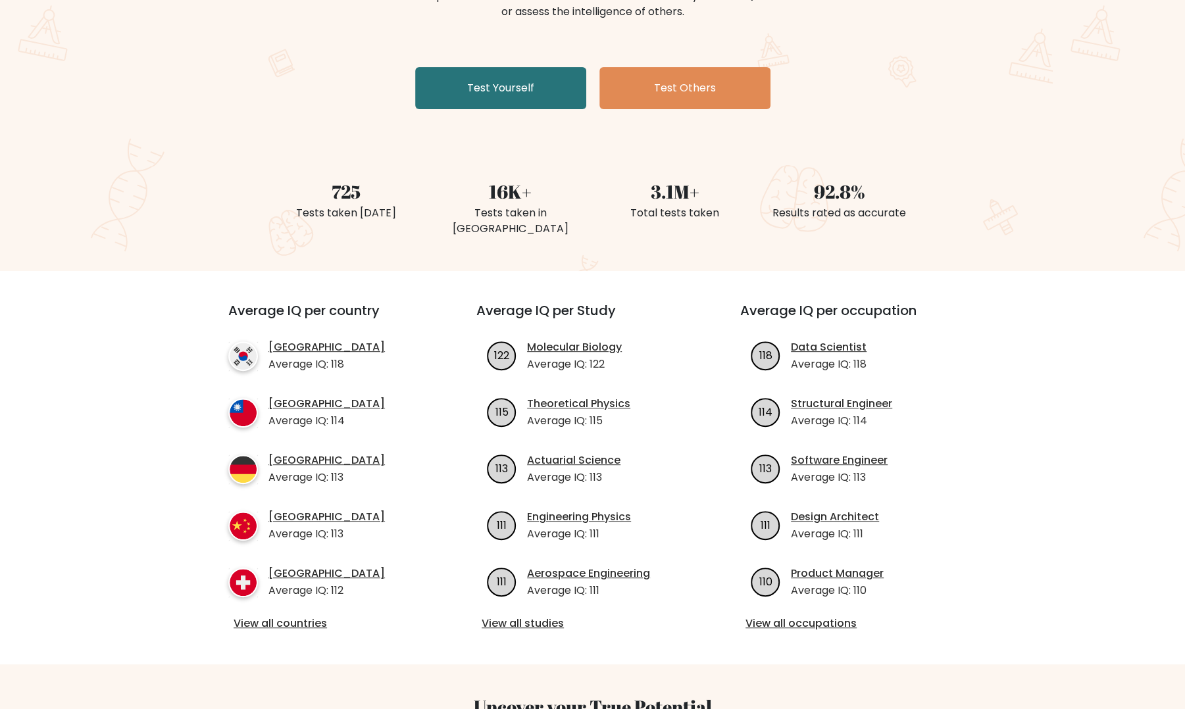
scroll to position [205, 0]
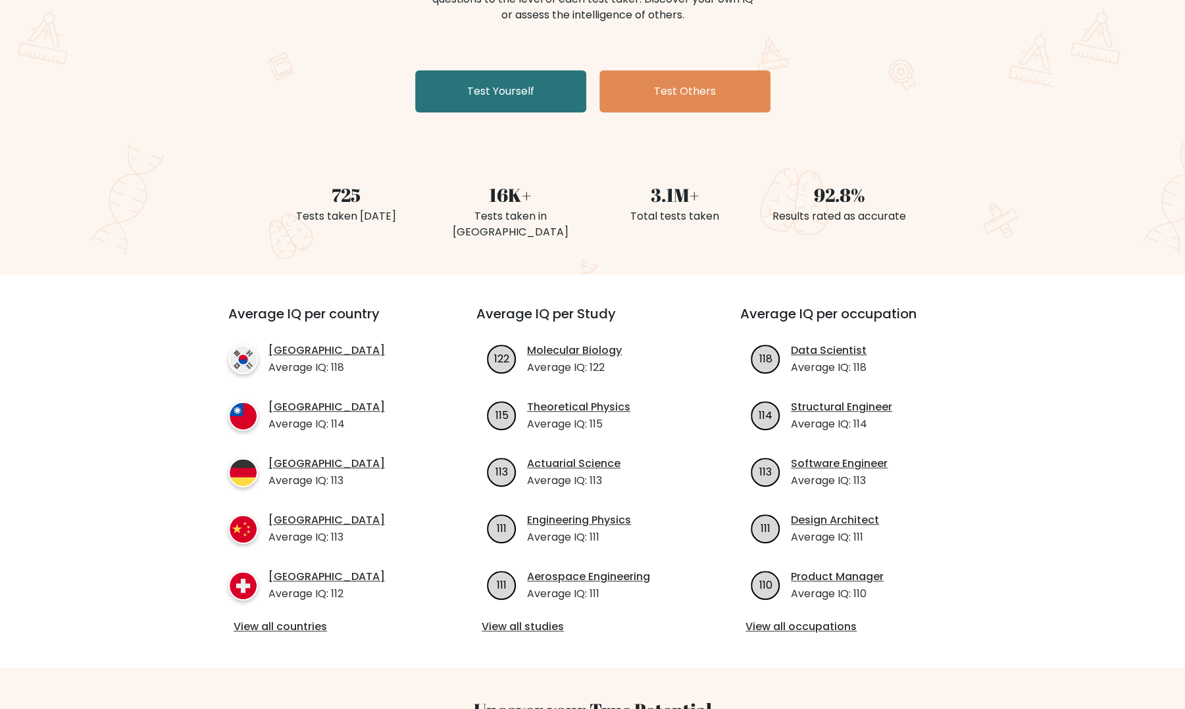
click at [512, 89] on link "Test Yourself" at bounding box center [500, 91] width 171 height 42
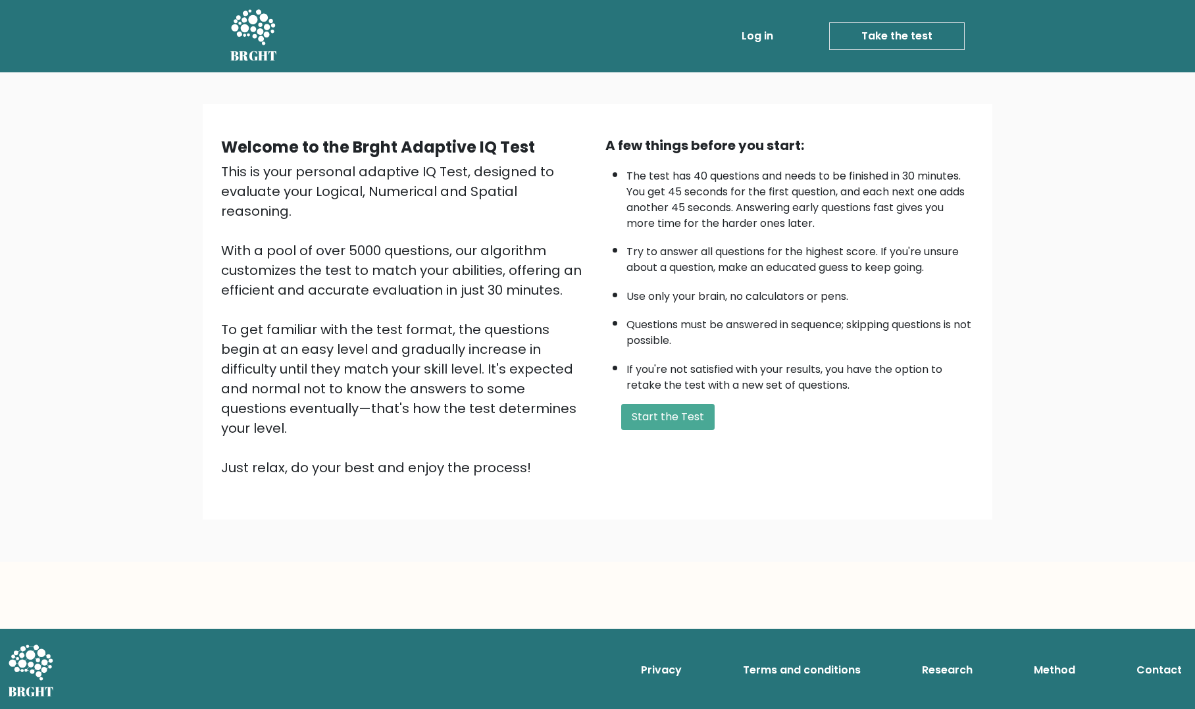
click at [667, 413] on button "Start the Test" at bounding box center [667, 417] width 93 height 26
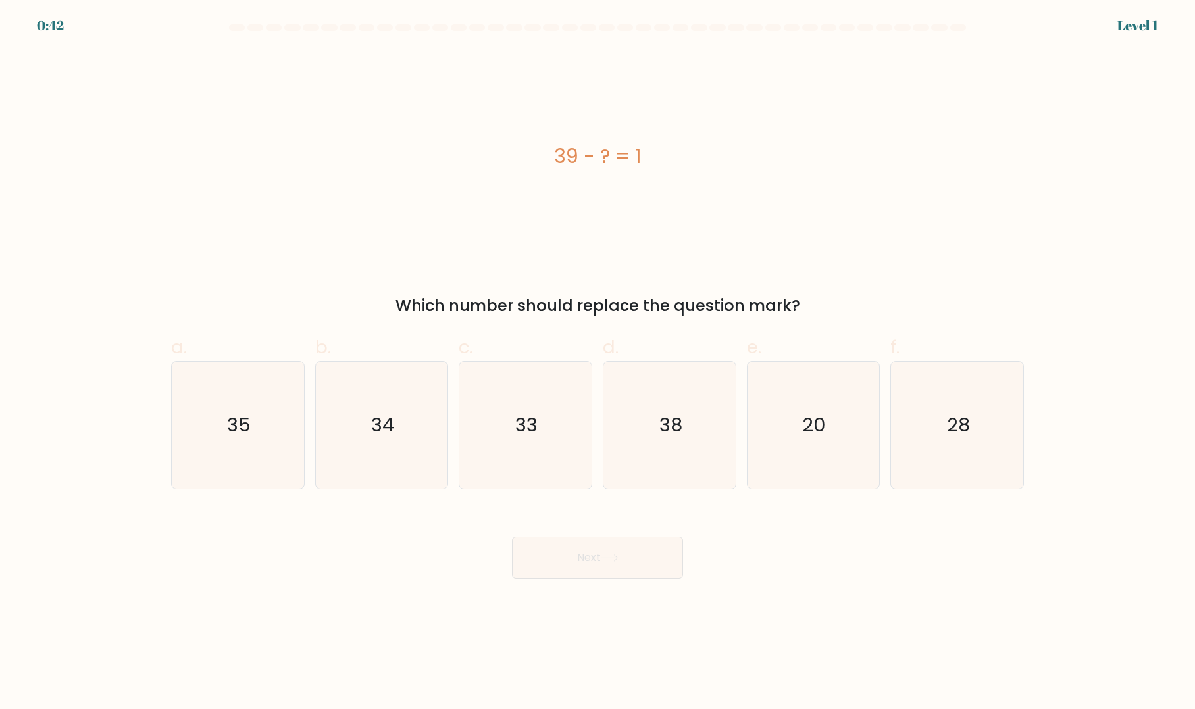
click at [679, 431] on text "38" at bounding box center [670, 425] width 23 height 26
click at [598, 363] on input "d. 38" at bounding box center [597, 359] width 1 height 9
radio input "true"
click at [636, 566] on button "Next" at bounding box center [597, 558] width 171 height 42
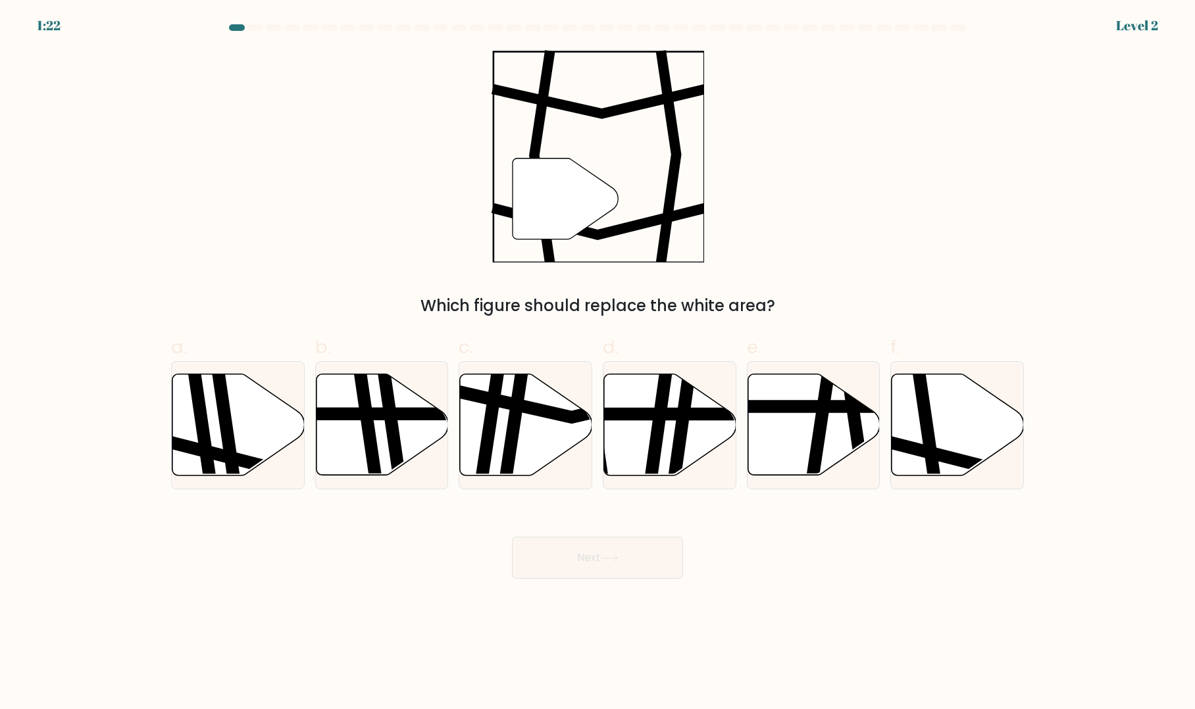
click at [942, 457] on icon at bounding box center [1000, 453] width 266 height 34
click at [598, 363] on input "f." at bounding box center [597, 359] width 1 height 9
radio input "true"
click at [621, 566] on button "Next" at bounding box center [597, 558] width 171 height 42
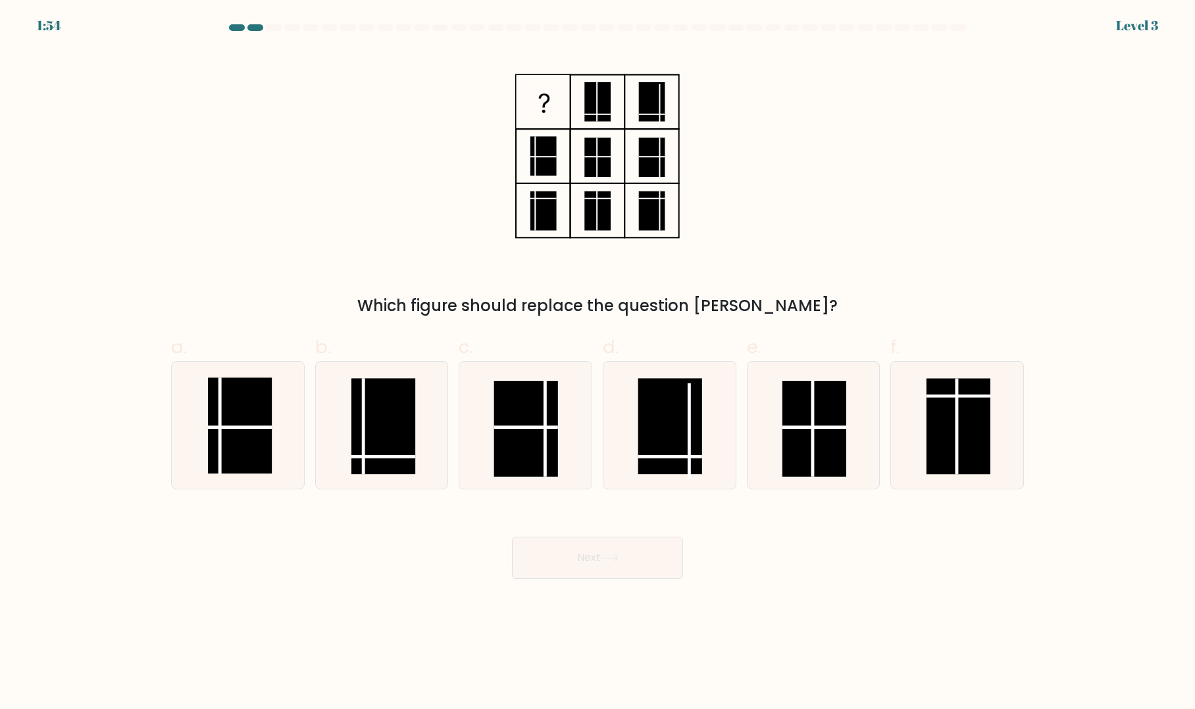
click at [367, 440] on rect at bounding box center [383, 426] width 64 height 96
click at [597, 363] on input "b." at bounding box center [597, 359] width 1 height 9
radio input "true"
click at [619, 554] on button "Next" at bounding box center [597, 558] width 171 height 42
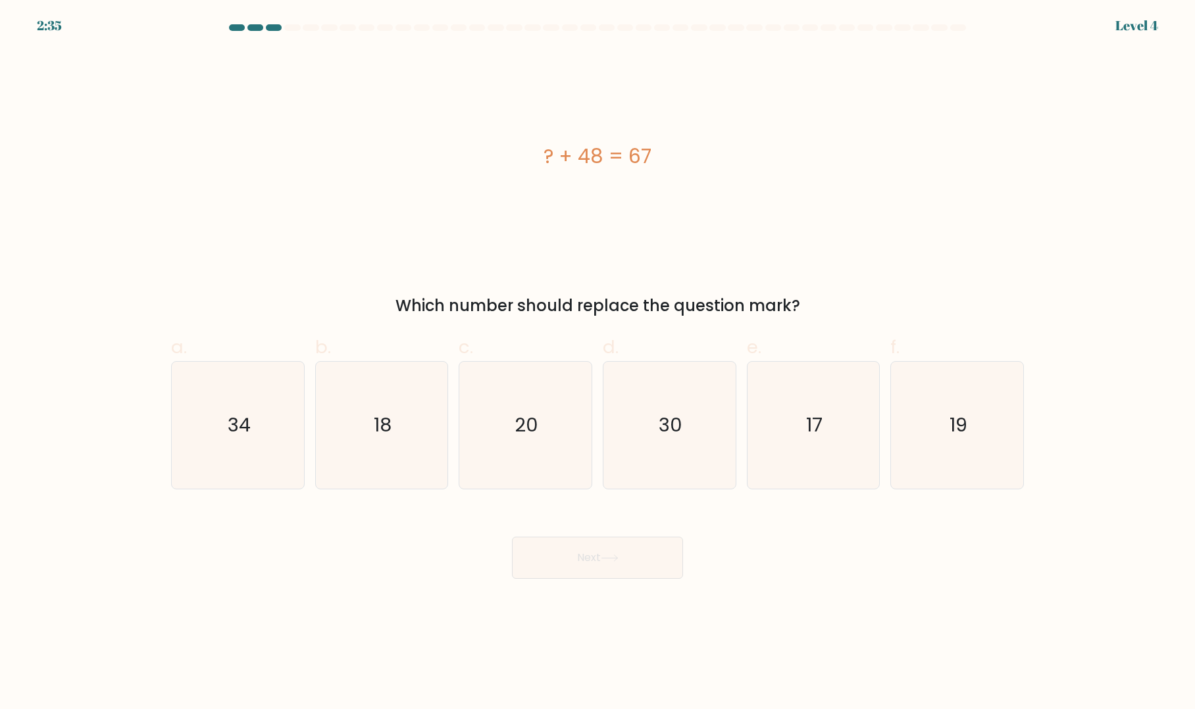
click at [982, 417] on icon "19" at bounding box center [957, 425] width 127 height 127
click at [598, 363] on input "f. 19" at bounding box center [597, 359] width 1 height 9
radio input "true"
click at [635, 565] on button "Next" at bounding box center [597, 558] width 171 height 42
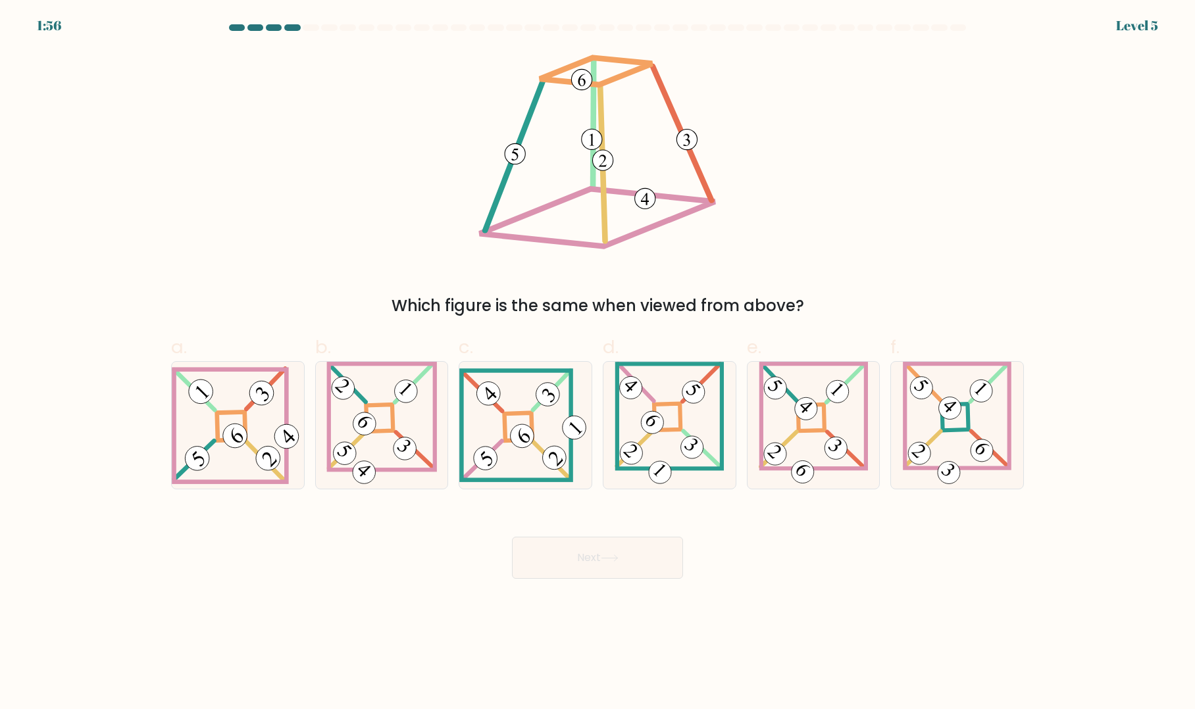
click at [228, 418] on icon at bounding box center [238, 426] width 132 height 118
click at [597, 363] on input "a." at bounding box center [597, 359] width 1 height 9
radio input "true"
click at [619, 560] on icon at bounding box center [610, 558] width 18 height 7
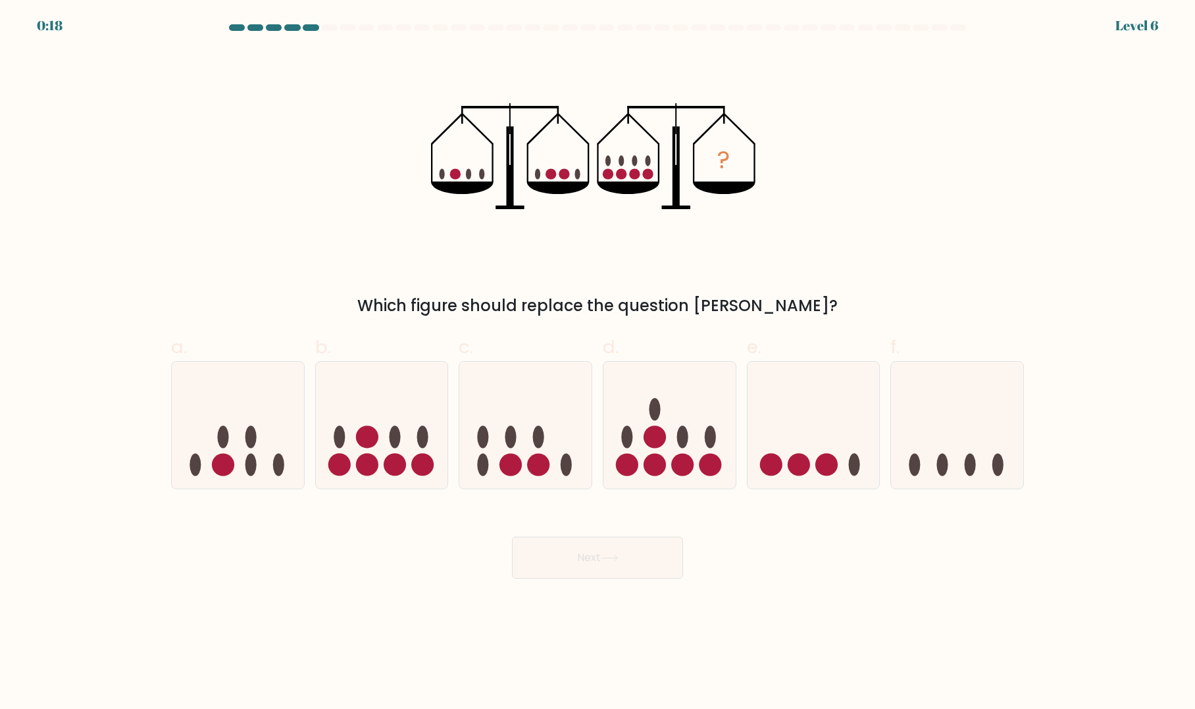
click at [686, 442] on ellipse at bounding box center [682, 437] width 11 height 22
click at [598, 363] on input "d." at bounding box center [597, 359] width 1 height 9
radio input "true"
click at [636, 551] on button "Next" at bounding box center [597, 558] width 171 height 42
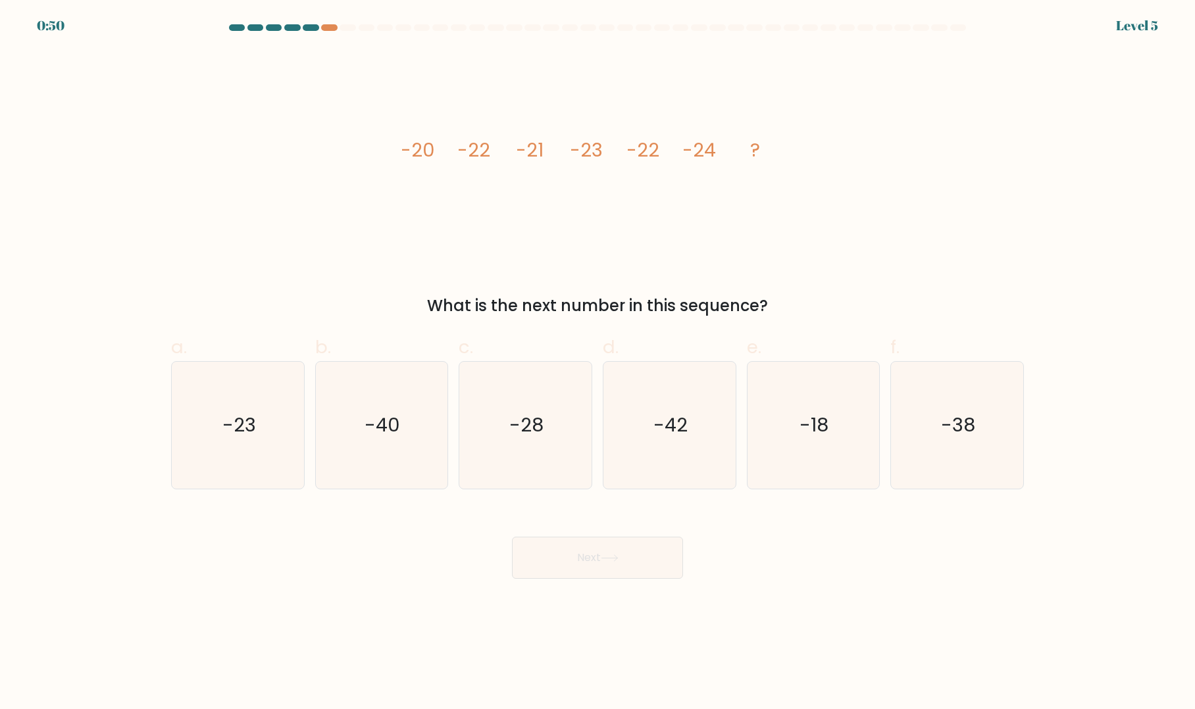
click at [228, 405] on icon "-23" at bounding box center [237, 425] width 127 height 127
click at [597, 363] on input "a. -23" at bounding box center [597, 359] width 1 height 9
radio input "true"
click at [653, 555] on button "Next" at bounding box center [597, 558] width 171 height 42
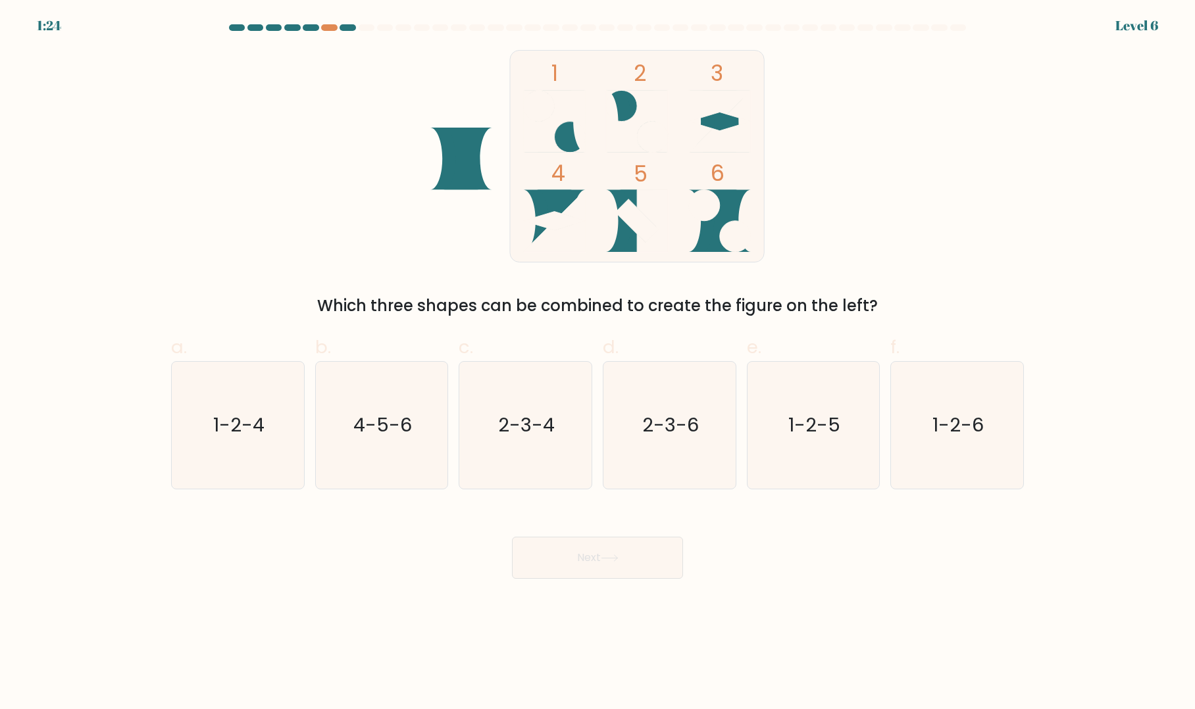
click at [376, 469] on icon "4-5-6" at bounding box center [381, 425] width 127 height 127
click at [597, 363] on input "b. 4-5-6" at bounding box center [597, 359] width 1 height 9
radio input "true"
click at [625, 559] on button "Next" at bounding box center [597, 558] width 171 height 42
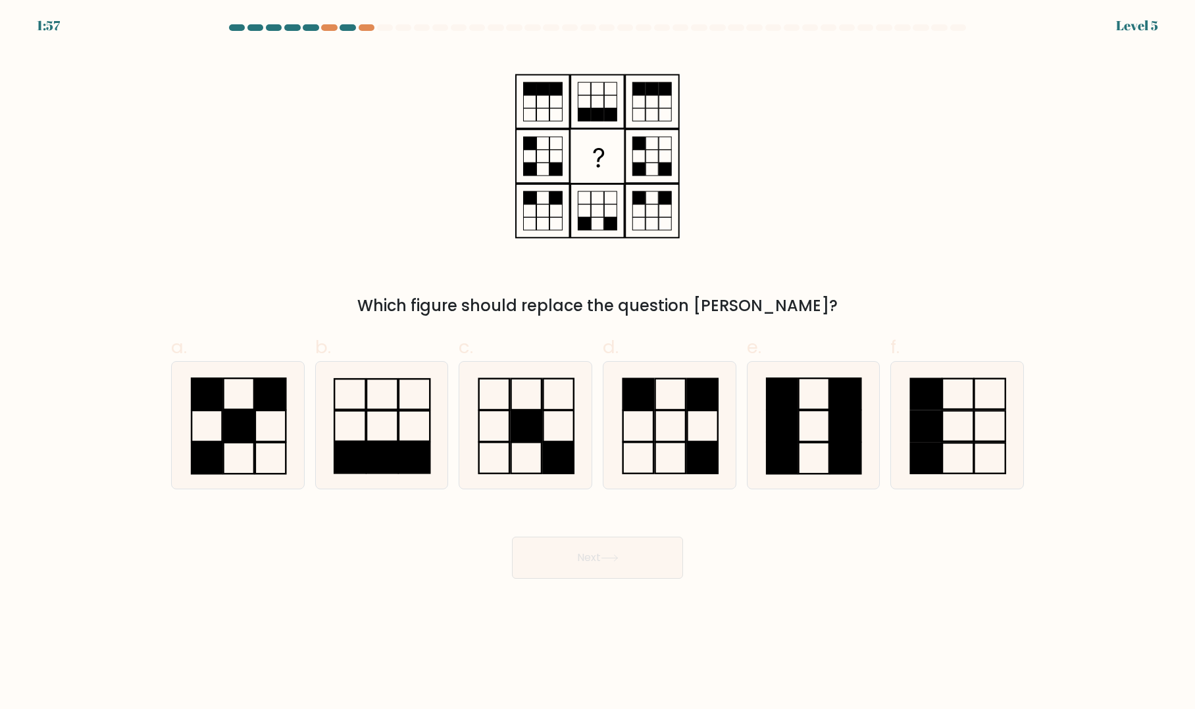
click at [675, 429] on icon at bounding box center [669, 425] width 127 height 127
click at [598, 363] on input "d." at bounding box center [597, 359] width 1 height 9
radio input "true"
click at [642, 568] on button "Next" at bounding box center [597, 558] width 171 height 42
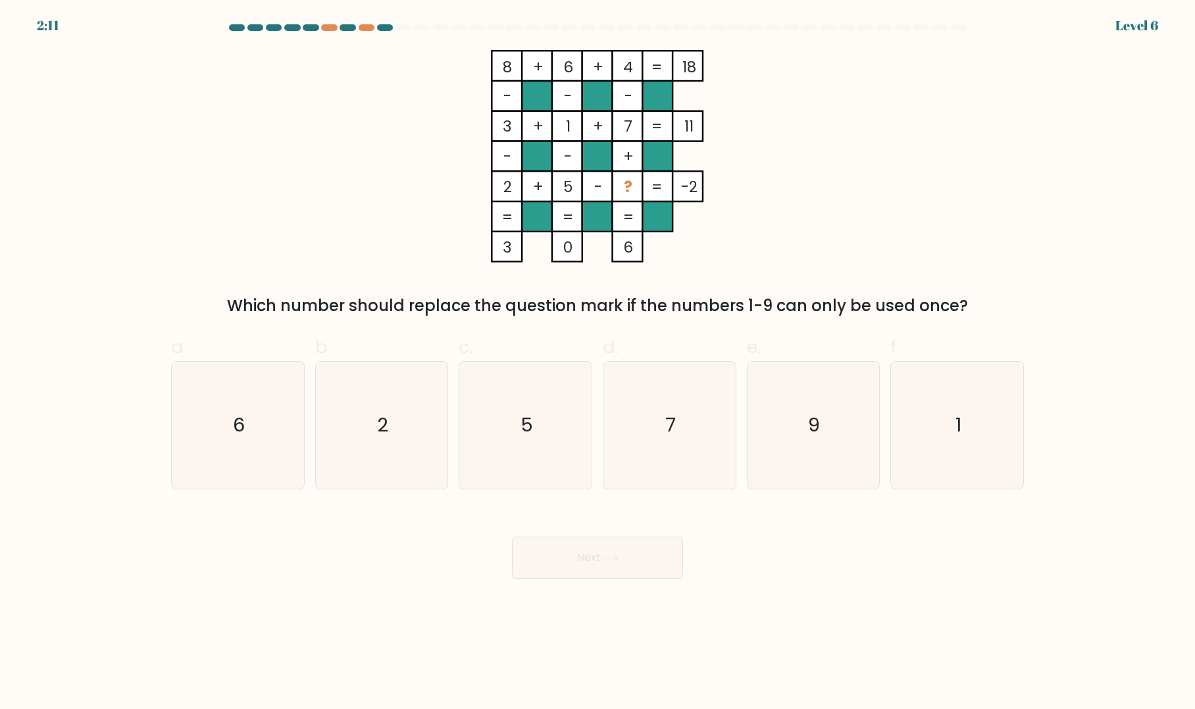
click at [801, 438] on icon "9" at bounding box center [812, 425] width 127 height 127
click at [598, 363] on input "e. 9" at bounding box center [597, 359] width 1 height 9
radio input "true"
click at [612, 555] on icon at bounding box center [610, 558] width 18 height 7
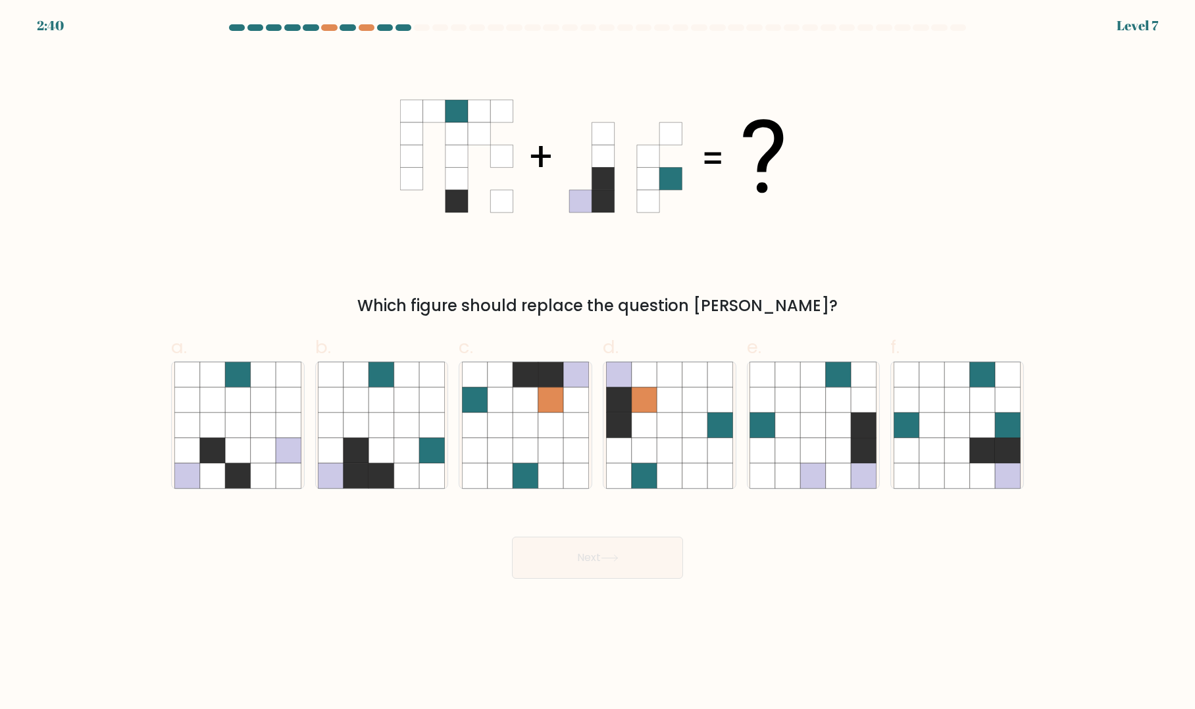
click at [376, 449] on icon at bounding box center [381, 450] width 25 height 25
click at [597, 363] on input "b." at bounding box center [597, 359] width 1 height 9
radio input "true"
click at [650, 549] on button "Next" at bounding box center [597, 558] width 171 height 42
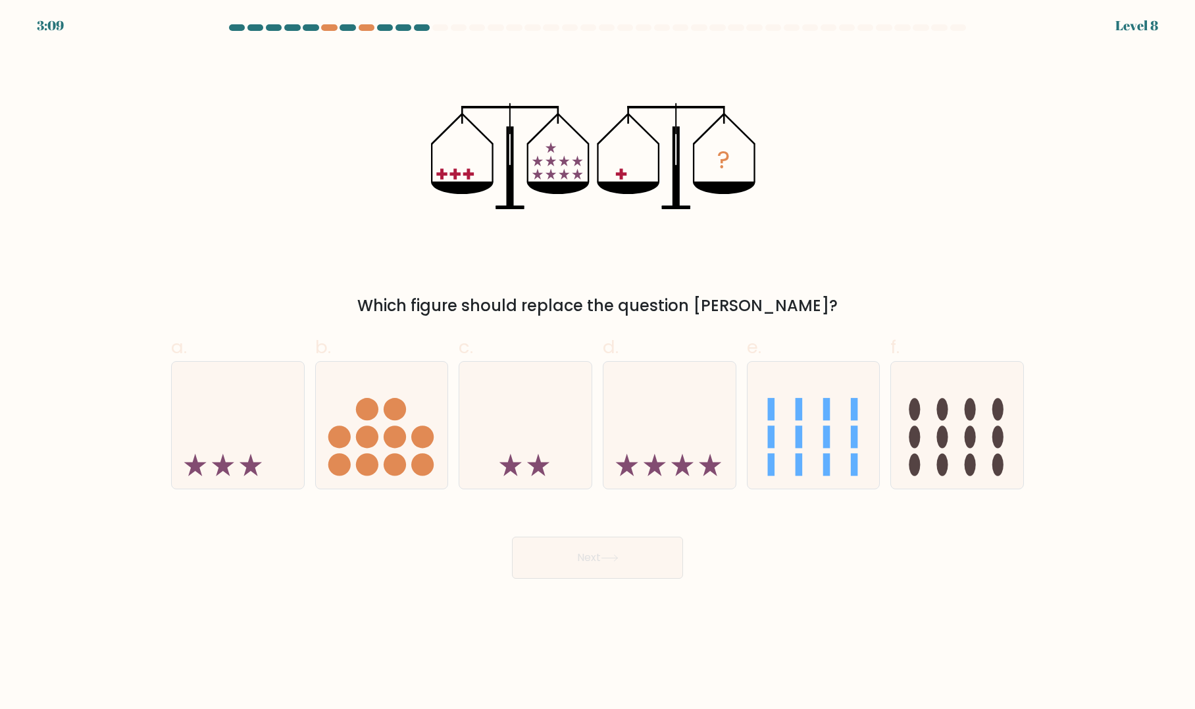
click at [224, 469] on icon at bounding box center [223, 465] width 22 height 22
click at [597, 363] on input "a." at bounding box center [597, 359] width 1 height 9
radio input "true"
click at [564, 550] on button "Next" at bounding box center [597, 558] width 171 height 42
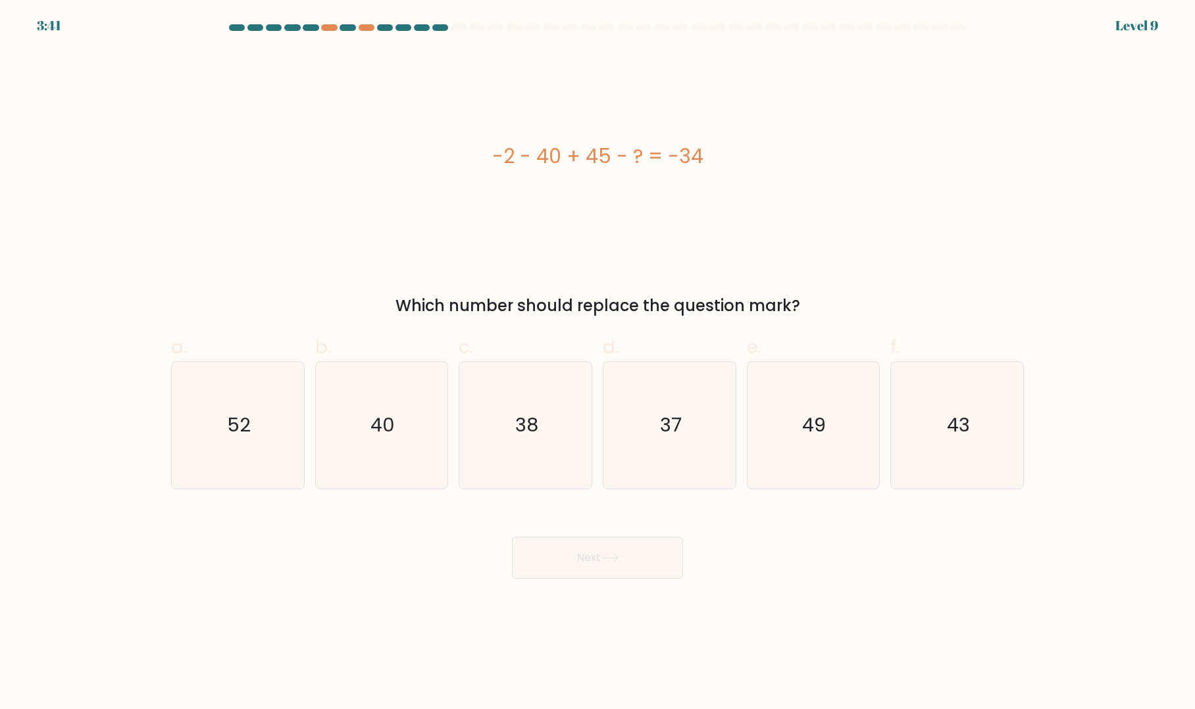
click at [614, 466] on icon "37" at bounding box center [669, 425] width 127 height 127
click at [598, 363] on input "d. 37" at bounding box center [597, 359] width 1 height 9
radio input "true"
click at [633, 574] on button "Next" at bounding box center [597, 558] width 171 height 42
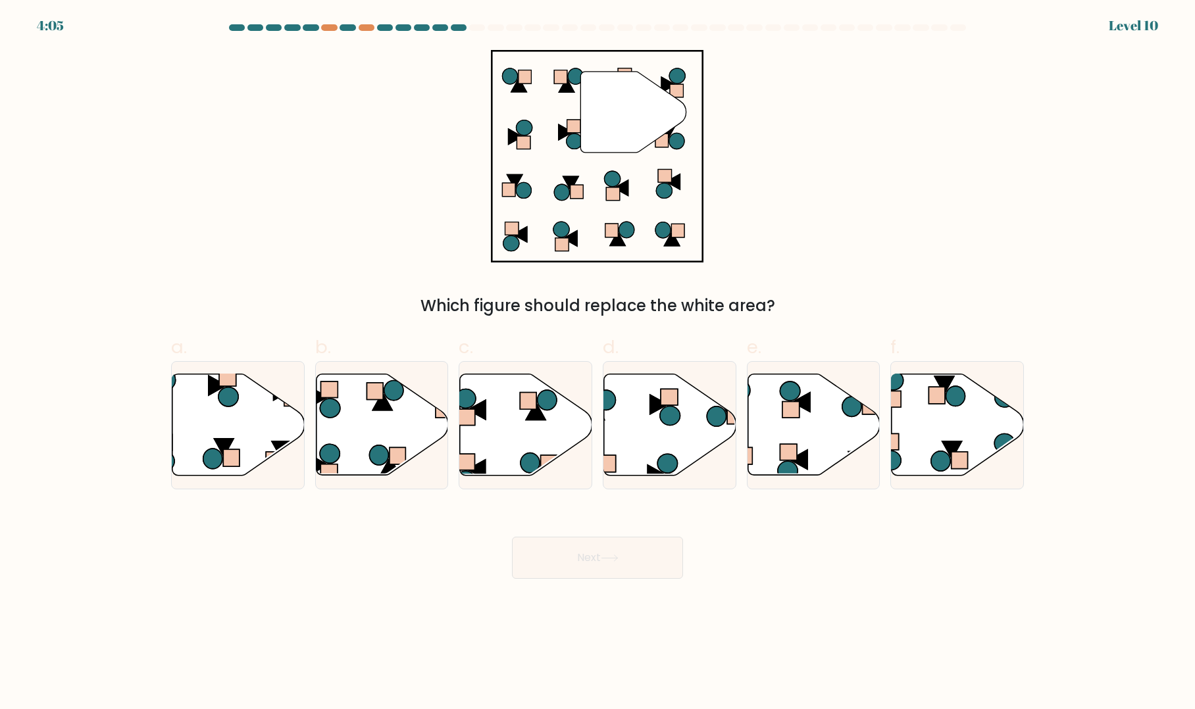
click at [258, 441] on icon at bounding box center [238, 424] width 132 height 101
click at [597, 363] on input "a." at bounding box center [597, 359] width 1 height 9
radio input "true"
click at [600, 550] on button "Next" at bounding box center [597, 558] width 171 height 42
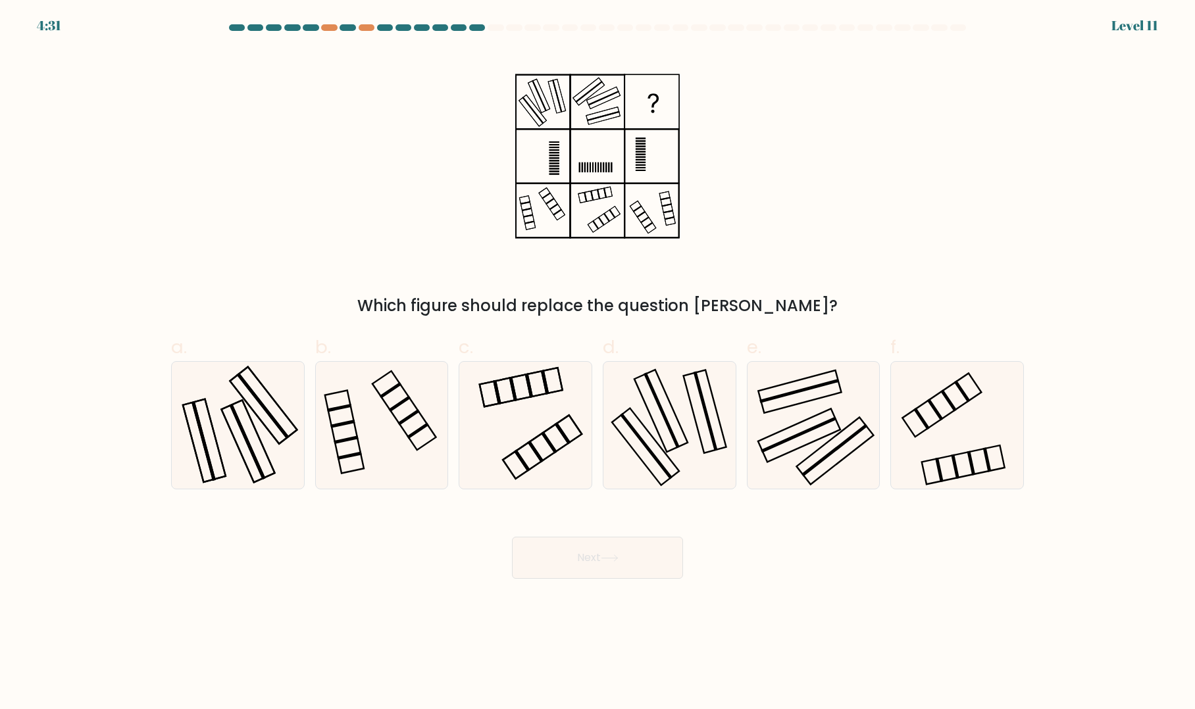
click at [272, 467] on rect at bounding box center [247, 441] width 53 height 82
click at [597, 363] on input "a." at bounding box center [597, 359] width 1 height 9
radio input "true"
click at [603, 569] on button "Next" at bounding box center [597, 558] width 171 height 42
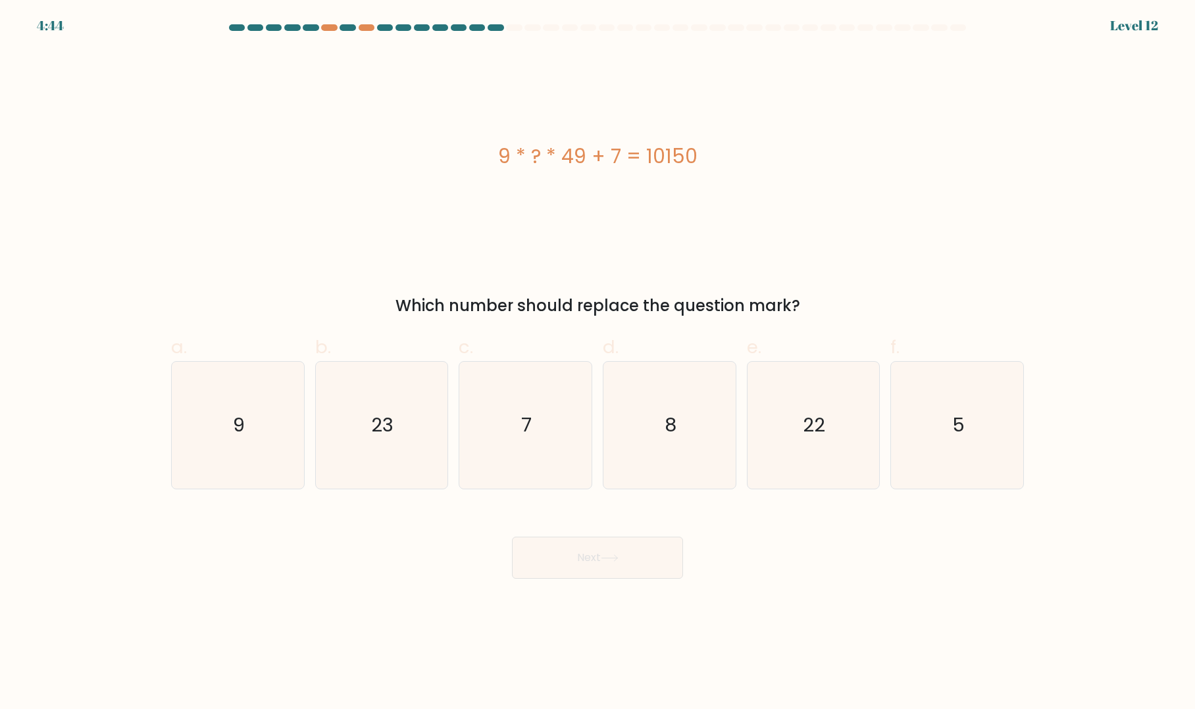
click at [391, 420] on text "23" at bounding box center [383, 425] width 22 height 26
click at [597, 363] on input "b. 23" at bounding box center [597, 359] width 1 height 9
radio input "true"
click at [599, 558] on button "Next" at bounding box center [597, 558] width 171 height 42
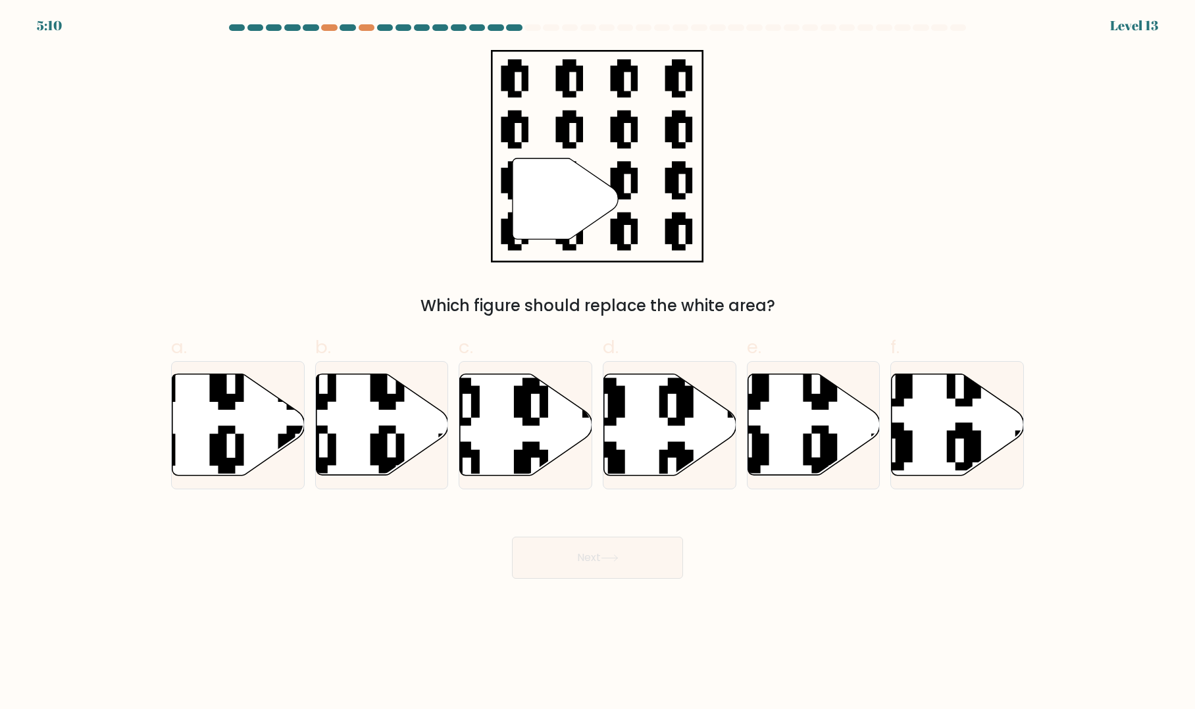
click at [541, 432] on icon at bounding box center [526, 424] width 132 height 101
click at [597, 363] on input "c." at bounding box center [597, 359] width 1 height 9
radio input "true"
click at [614, 555] on icon at bounding box center [610, 558] width 18 height 7
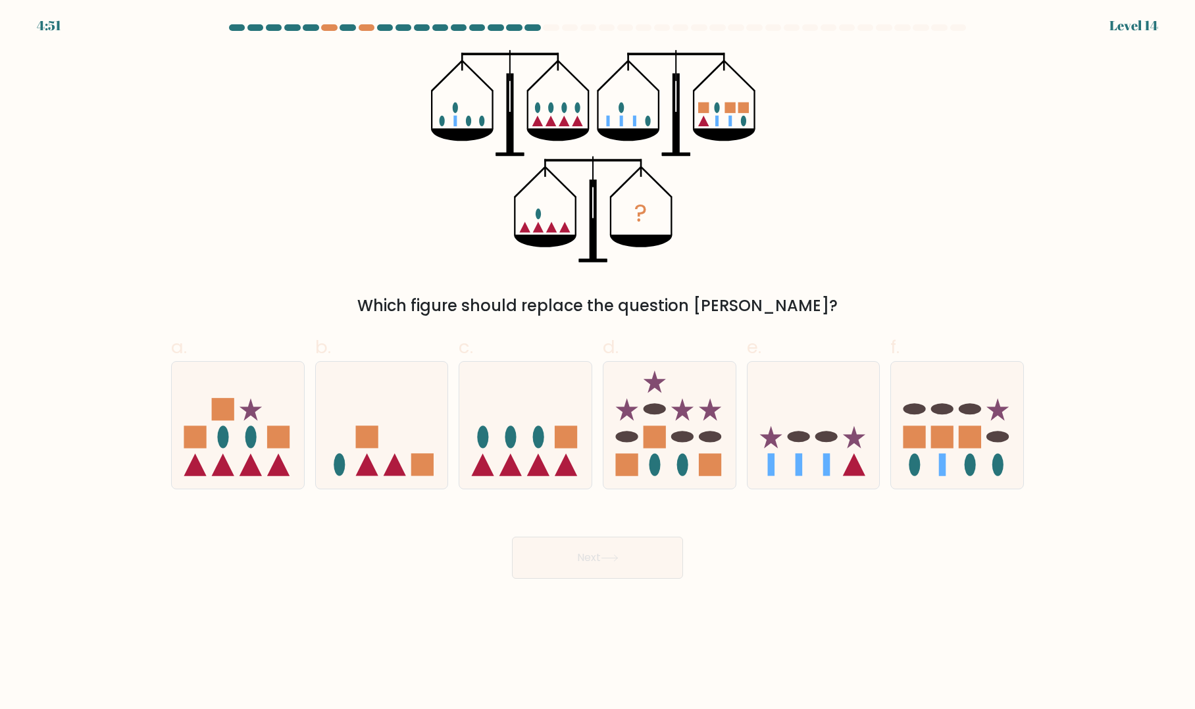
click at [397, 445] on icon at bounding box center [382, 424] width 132 height 109
click at [597, 363] on input "b." at bounding box center [597, 359] width 1 height 9
radio input "true"
click at [569, 554] on button "Next" at bounding box center [597, 558] width 171 height 42
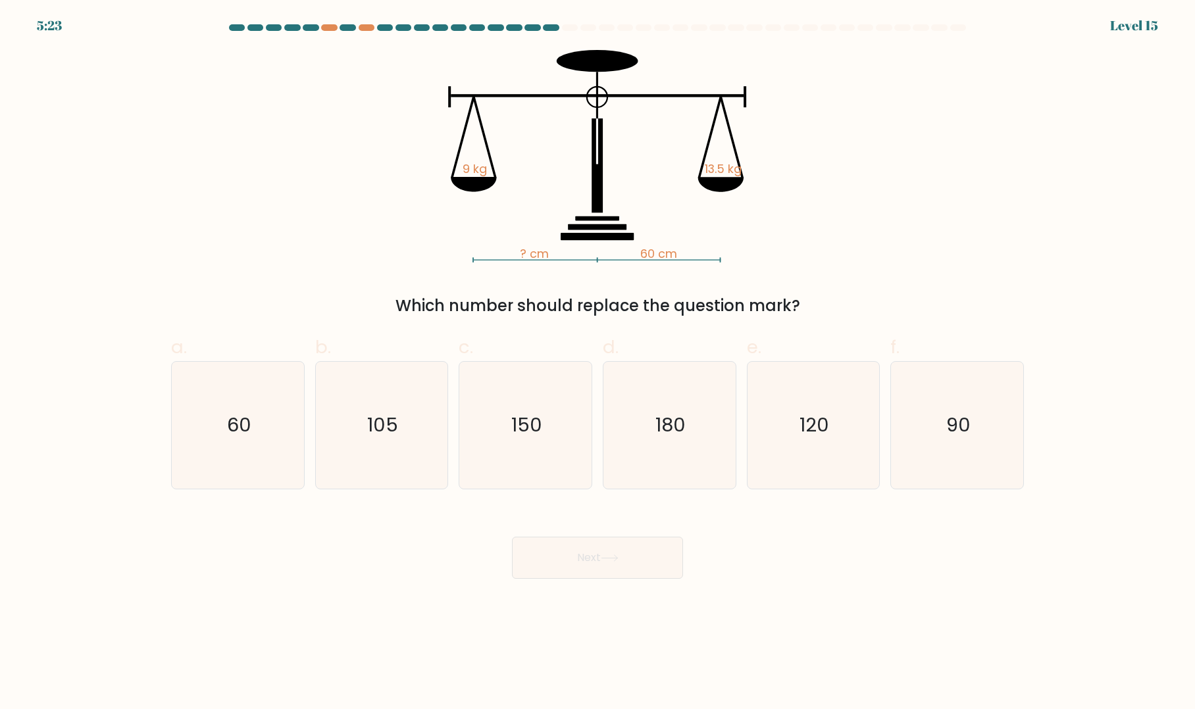
click at [965, 439] on icon "90" at bounding box center [957, 425] width 127 height 127
click at [598, 363] on input "f. 90" at bounding box center [597, 359] width 1 height 9
radio input "true"
click at [605, 564] on button "Next" at bounding box center [597, 558] width 171 height 42
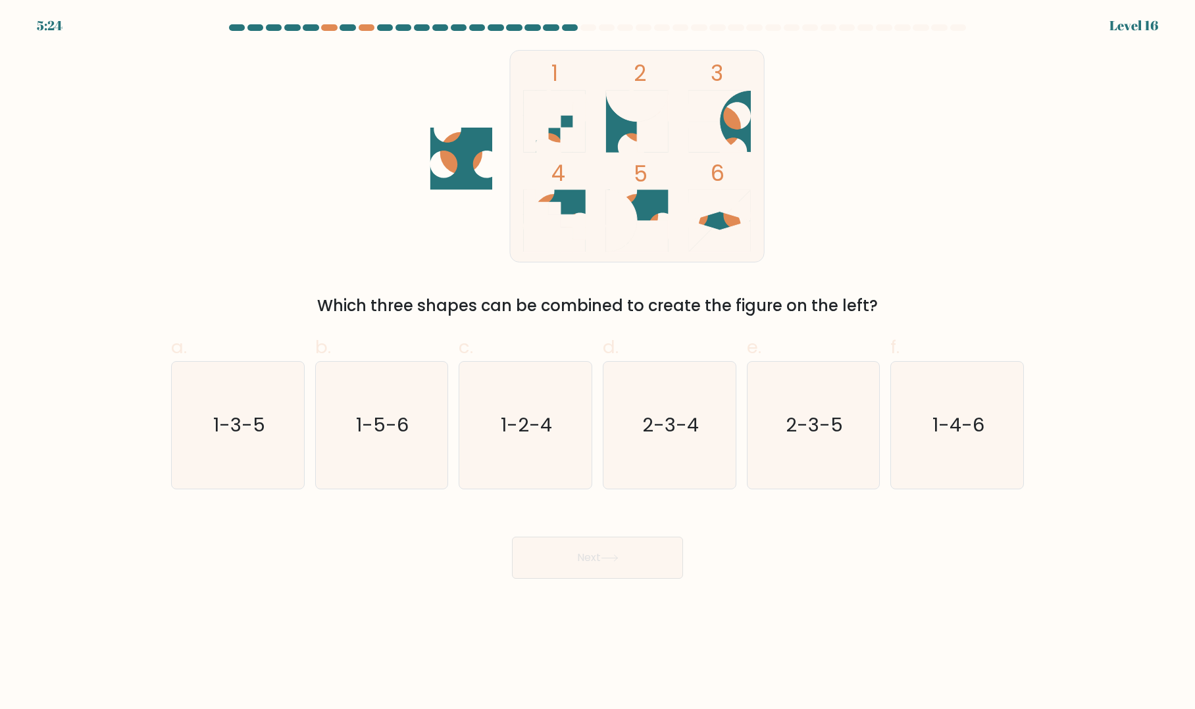
click at [807, 446] on icon "2-3-5" at bounding box center [812, 425] width 127 height 127
click at [598, 363] on input "e. 2-3-5" at bounding box center [597, 359] width 1 height 9
radio input "true"
click at [627, 576] on button "Next" at bounding box center [597, 558] width 171 height 42
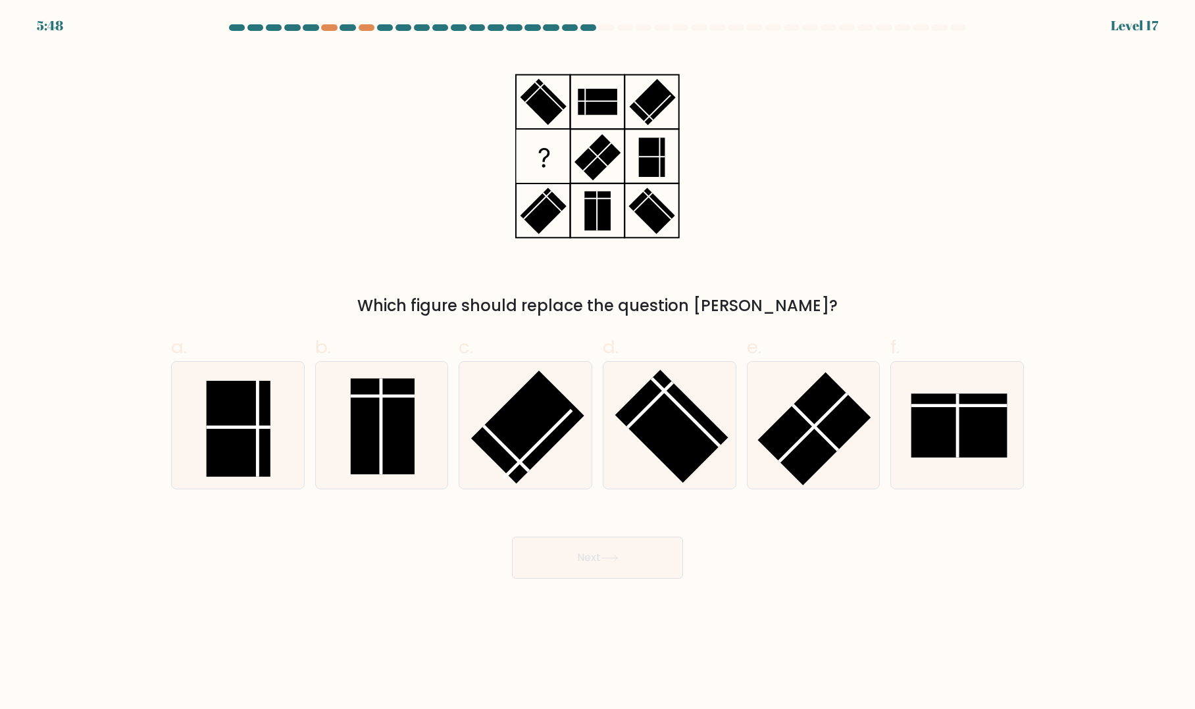
click at [955, 436] on rect at bounding box center [959, 425] width 96 height 64
click at [598, 363] on input "f." at bounding box center [597, 359] width 1 height 9
radio input "true"
click at [626, 571] on button "Next" at bounding box center [597, 558] width 171 height 42
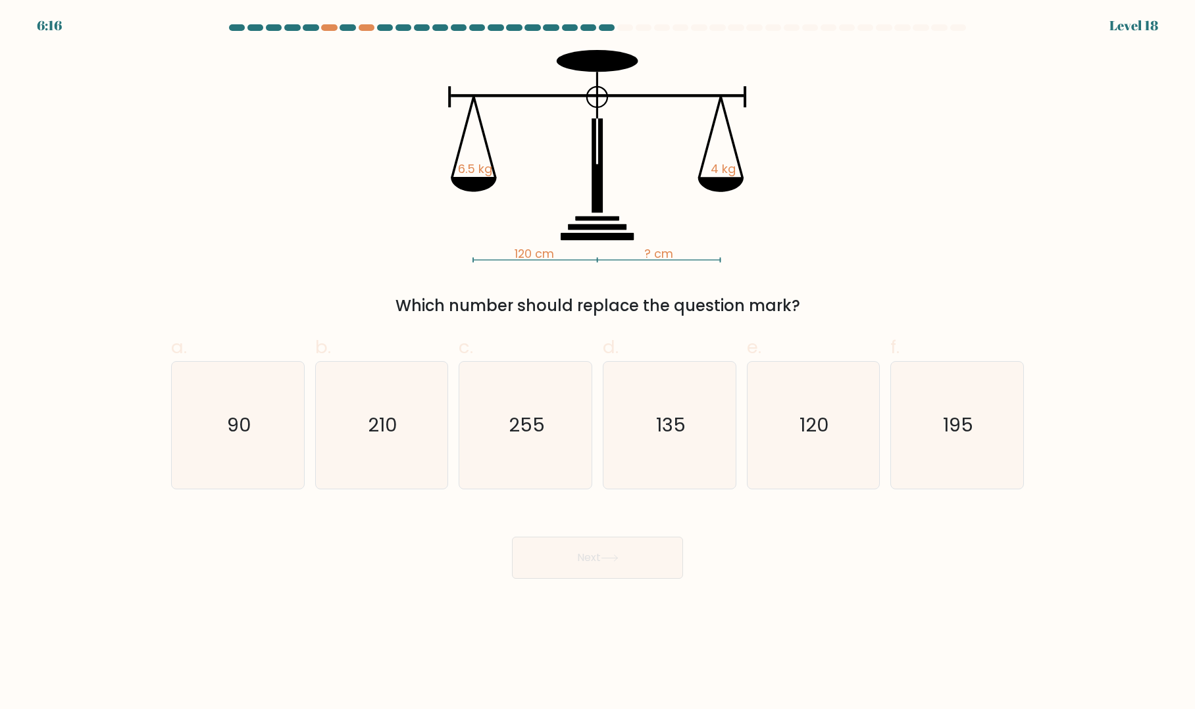
click at [946, 426] on text "195" at bounding box center [959, 425] width 30 height 26
click at [598, 363] on input "f. 195" at bounding box center [597, 359] width 1 height 9
radio input "true"
click at [644, 569] on button "Next" at bounding box center [597, 558] width 171 height 42
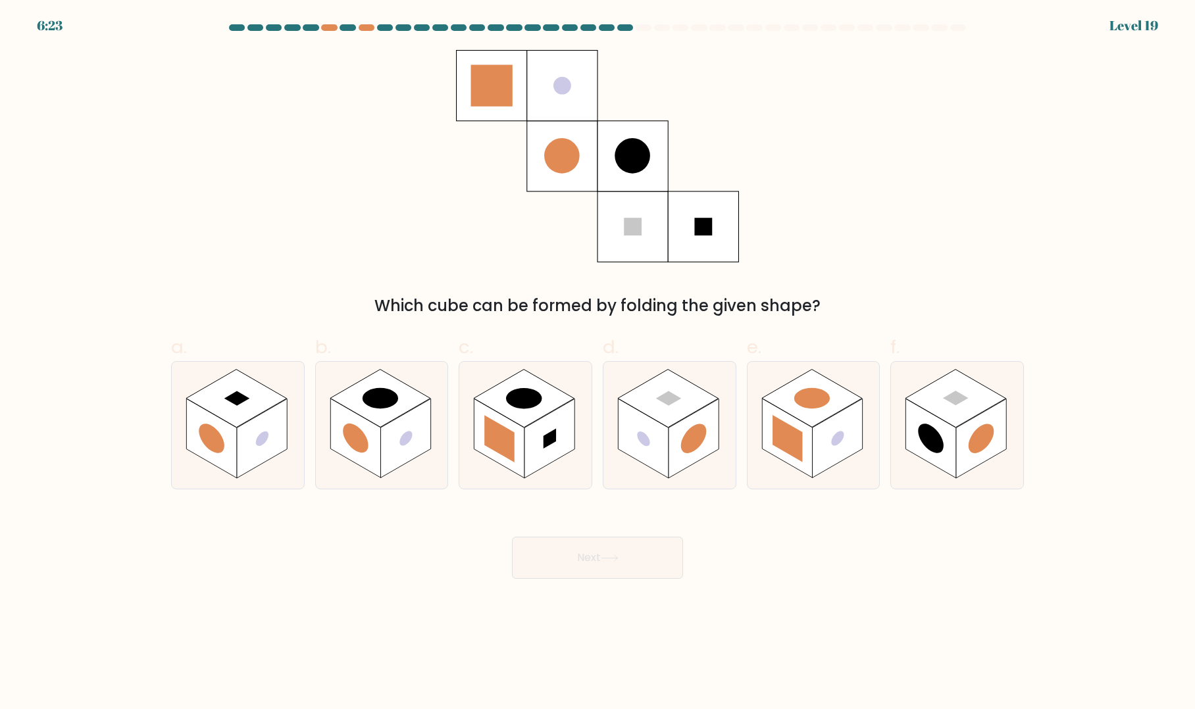
click at [833, 451] on rect at bounding box center [837, 439] width 50 height 80
click at [598, 363] on input "e." at bounding box center [597, 359] width 1 height 9
radio input "true"
click at [661, 568] on button "Next" at bounding box center [597, 558] width 171 height 42
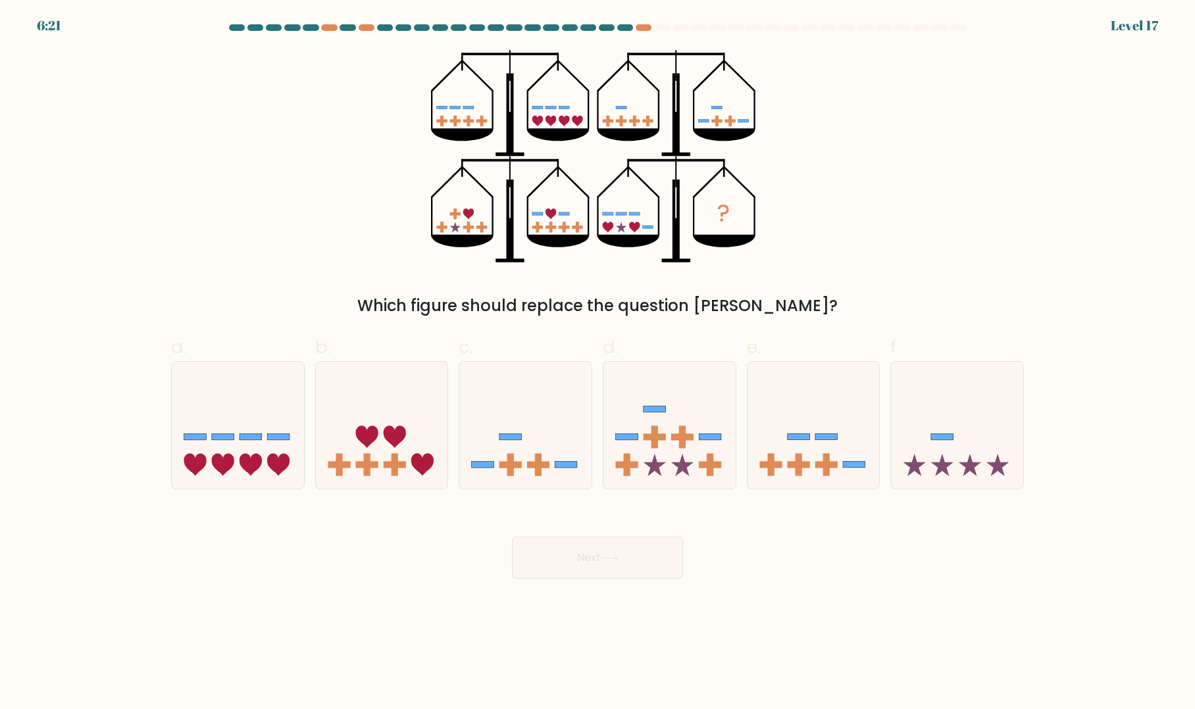
click at [234, 442] on icon at bounding box center [238, 424] width 132 height 109
click at [597, 363] on input "a." at bounding box center [597, 359] width 1 height 9
radio input "true"
click at [589, 576] on button "Next" at bounding box center [597, 558] width 171 height 42
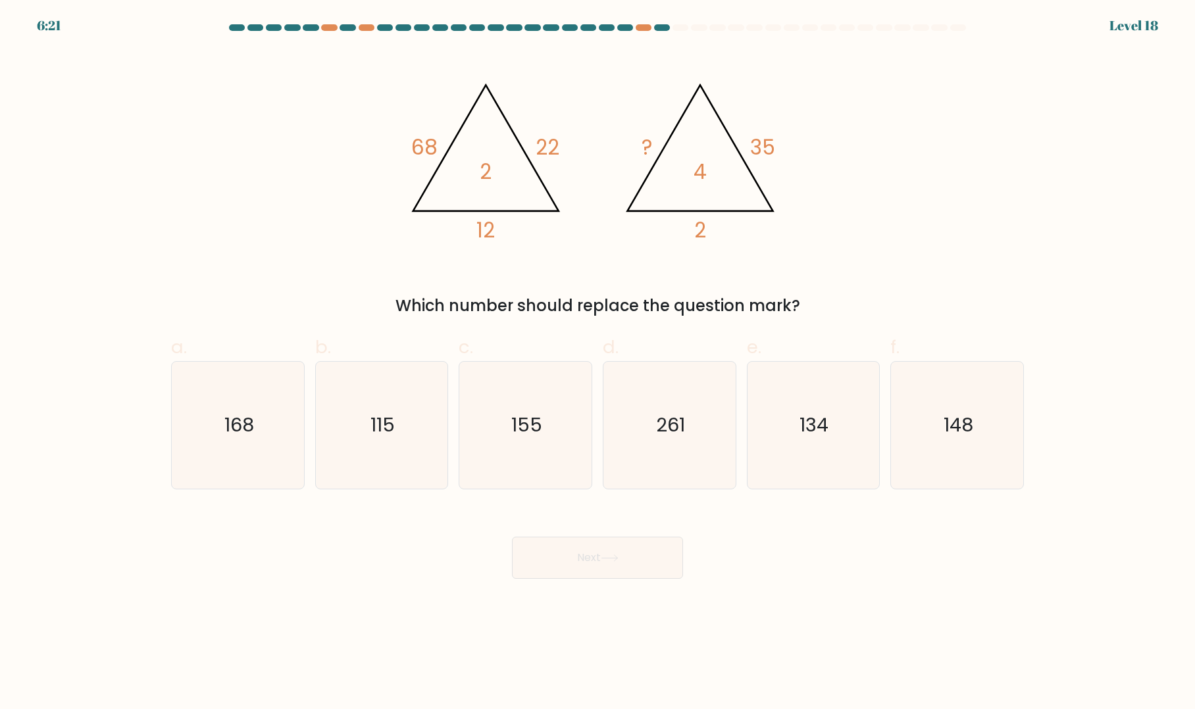
click at [955, 459] on icon "148" at bounding box center [957, 425] width 127 height 127
click at [598, 363] on input "f. 148" at bounding box center [597, 359] width 1 height 9
radio input "true"
click at [644, 551] on button "Next" at bounding box center [597, 558] width 171 height 42
click at [634, 567] on button "Next" at bounding box center [597, 558] width 171 height 42
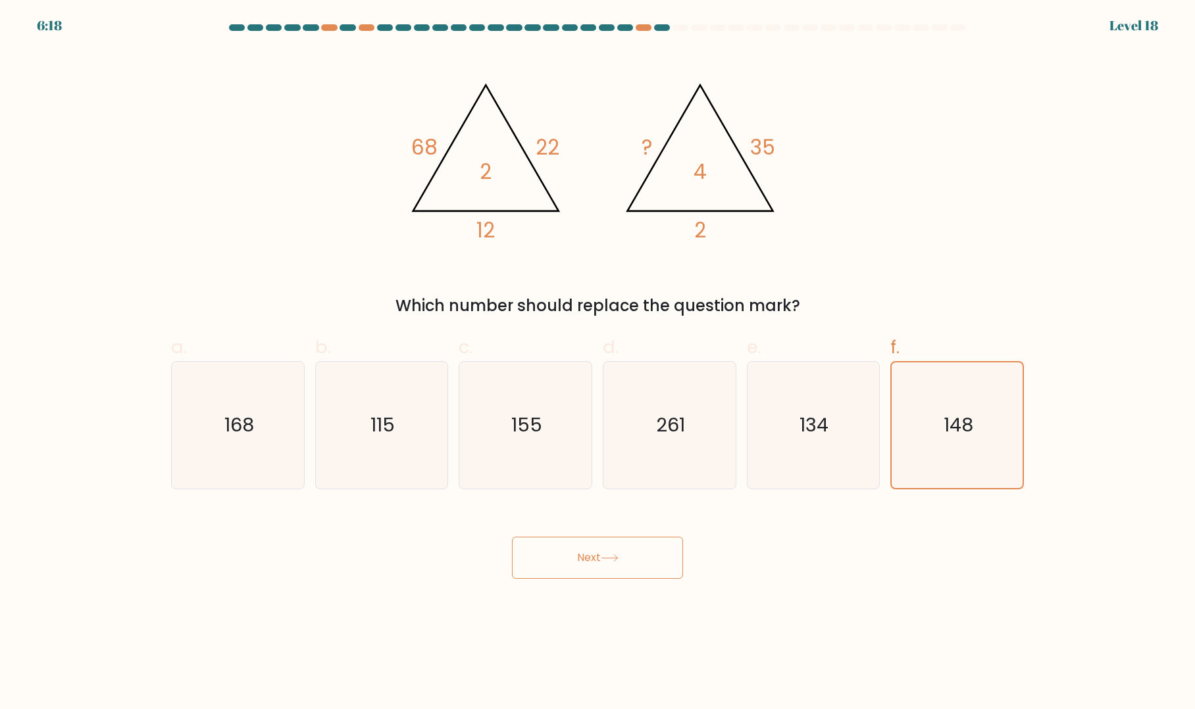
click at [586, 575] on button "Next" at bounding box center [597, 558] width 171 height 42
click at [605, 564] on button "Next" at bounding box center [597, 558] width 171 height 42
click at [971, 444] on icon "148" at bounding box center [957, 426] width 126 height 126
click at [598, 363] on input "f. 148" at bounding box center [597, 359] width 1 height 9
click at [620, 551] on button "Next" at bounding box center [597, 558] width 171 height 42
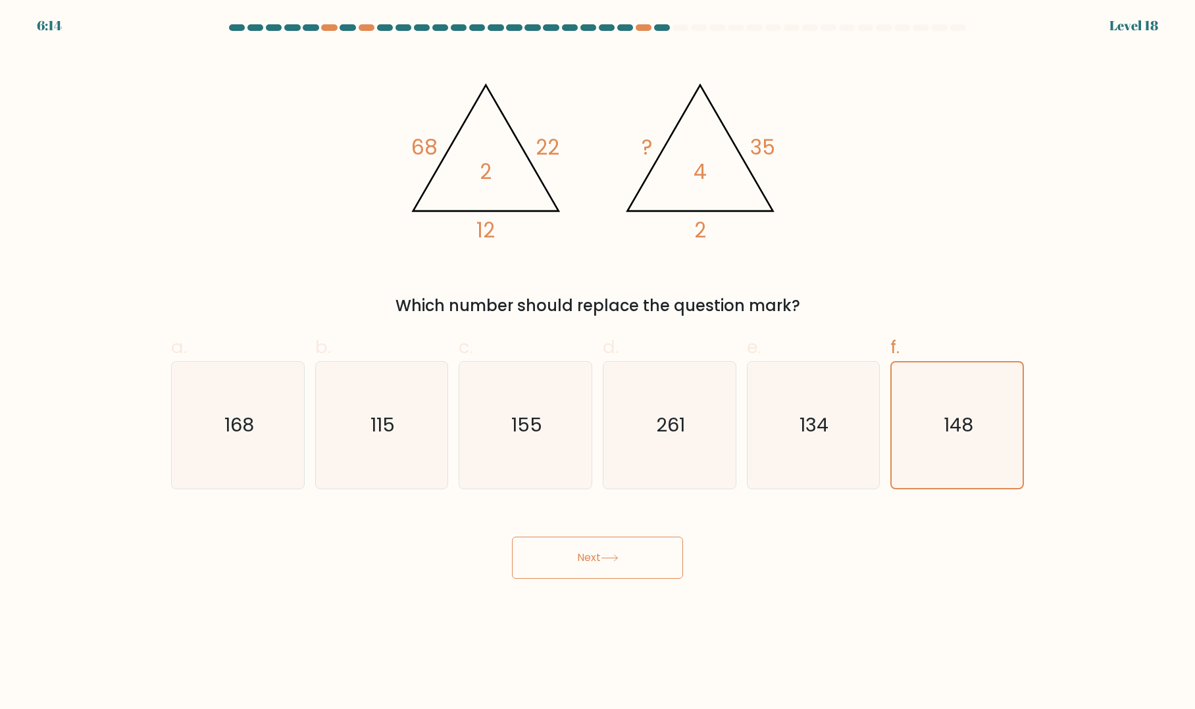
click at [597, 561] on button "Next" at bounding box center [597, 558] width 171 height 42
click at [596, 557] on button "Next" at bounding box center [597, 558] width 171 height 42
click at [583, 565] on button "Next" at bounding box center [597, 558] width 171 height 42
click at [580, 569] on button "Next" at bounding box center [597, 558] width 171 height 42
click at [579, 566] on button "Next" at bounding box center [597, 558] width 171 height 42
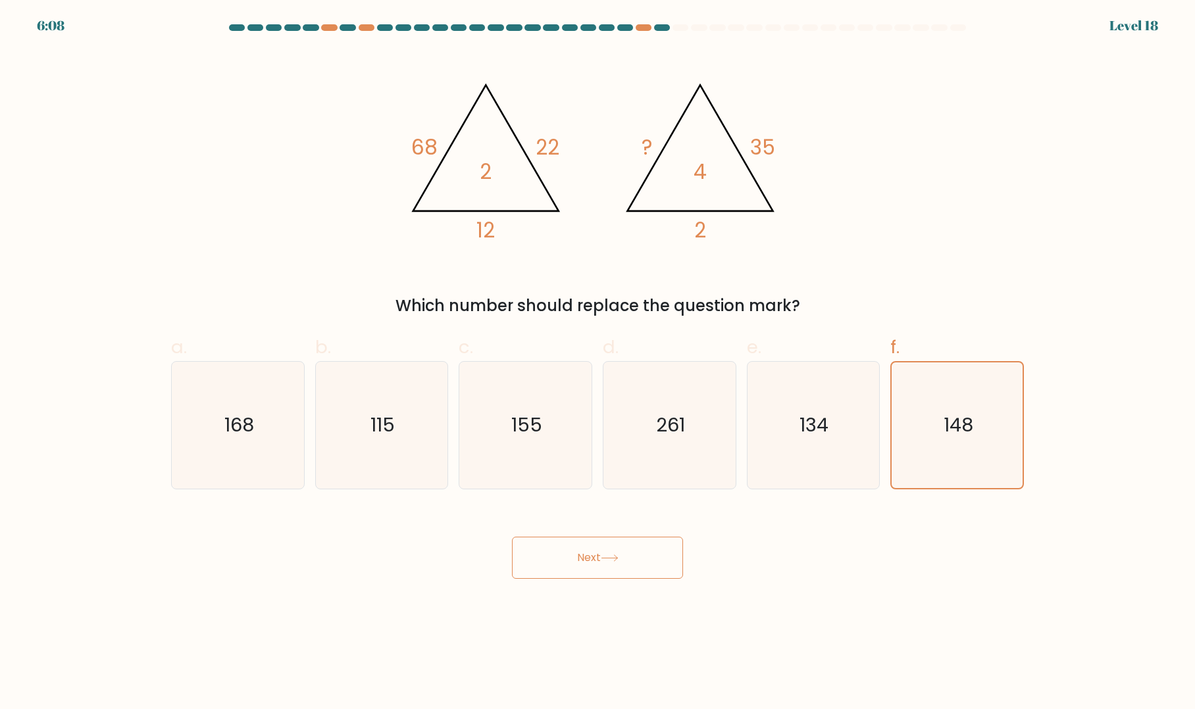
click at [813, 445] on icon "134" at bounding box center [812, 425] width 127 height 127
click at [598, 363] on input "e. 134" at bounding box center [597, 359] width 1 height 9
radio input "true"
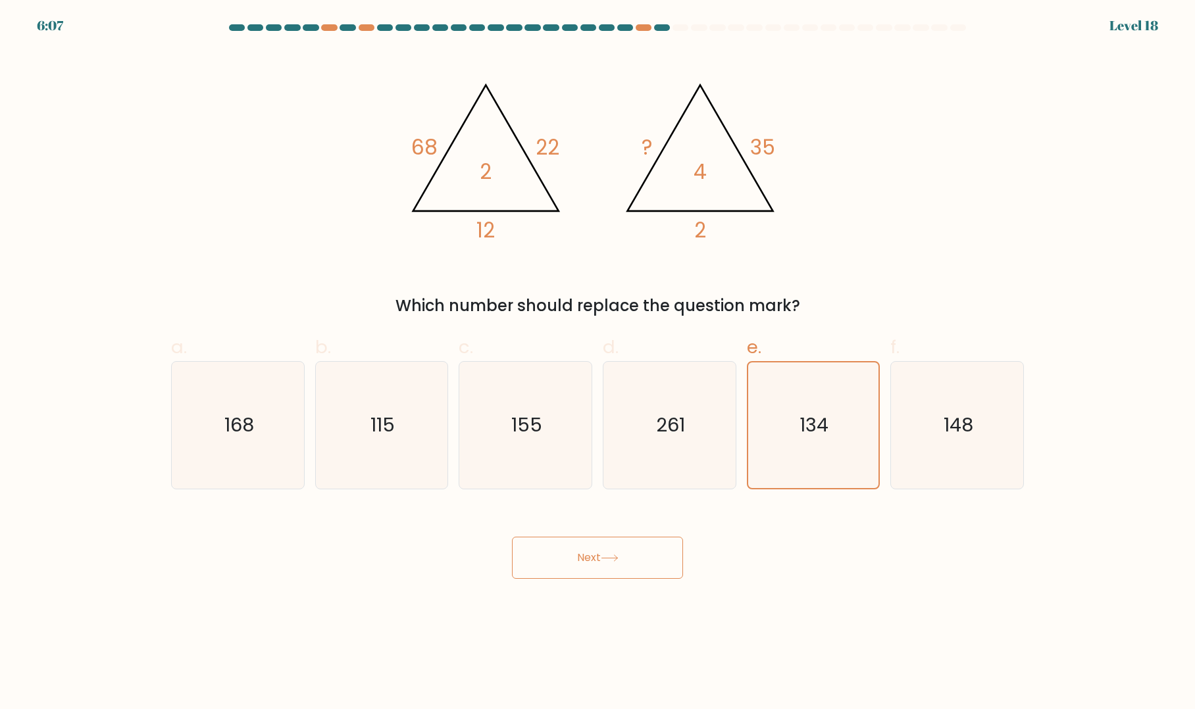
click at [944, 430] on text "148" at bounding box center [959, 425] width 30 height 26
click at [598, 363] on input "f. 148" at bounding box center [597, 359] width 1 height 9
radio input "true"
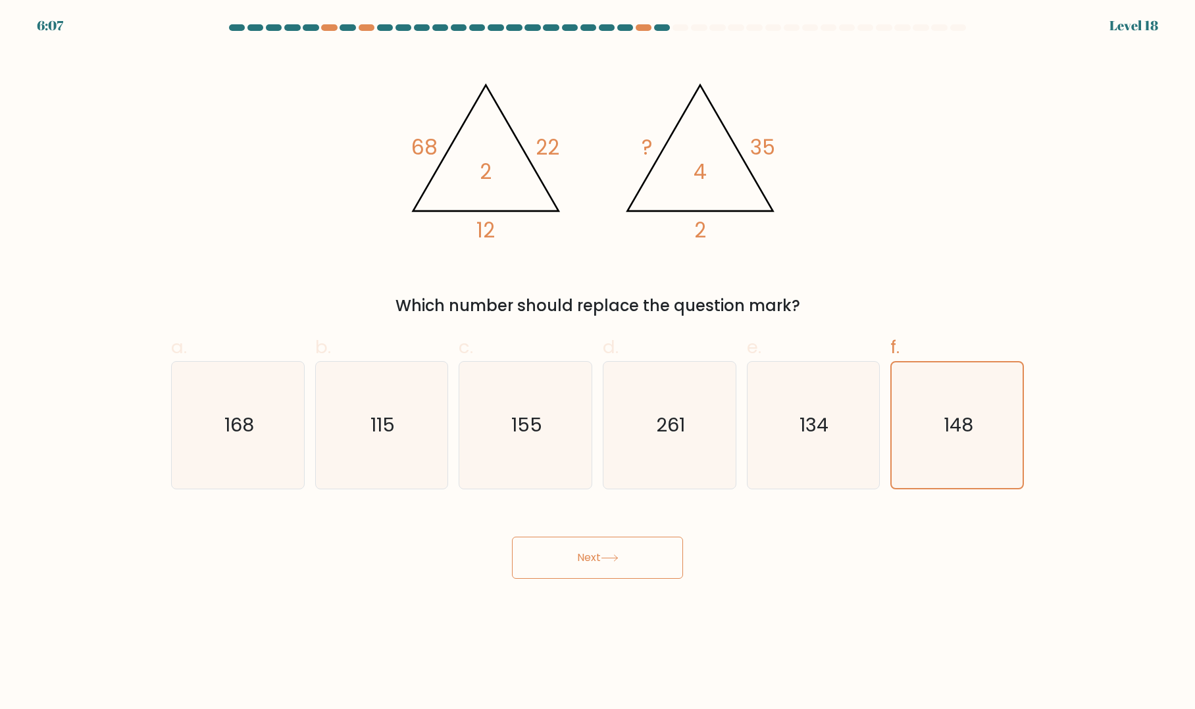
click at [614, 560] on icon at bounding box center [610, 558] width 18 height 7
click at [649, 560] on button "Next" at bounding box center [597, 558] width 171 height 42
click at [658, 569] on button "Next" at bounding box center [597, 558] width 171 height 42
click at [642, 573] on button "Next" at bounding box center [597, 558] width 171 height 42
click at [530, 572] on button "Next" at bounding box center [597, 558] width 171 height 42
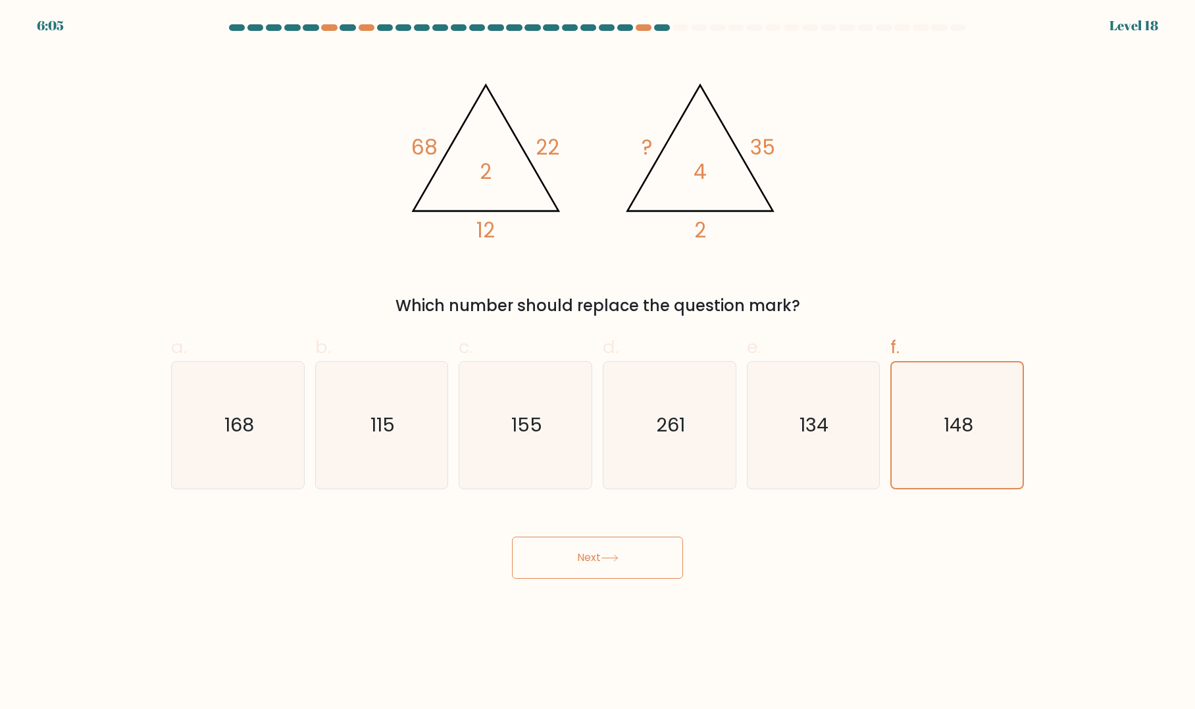
click at [526, 558] on button "Next" at bounding box center [597, 558] width 171 height 42
click at [553, 549] on button "Next" at bounding box center [597, 558] width 171 height 42
click at [572, 560] on button "Next" at bounding box center [597, 558] width 171 height 42
click at [616, 561] on icon at bounding box center [610, 558] width 18 height 7
click at [642, 559] on button "Next" at bounding box center [597, 558] width 171 height 42
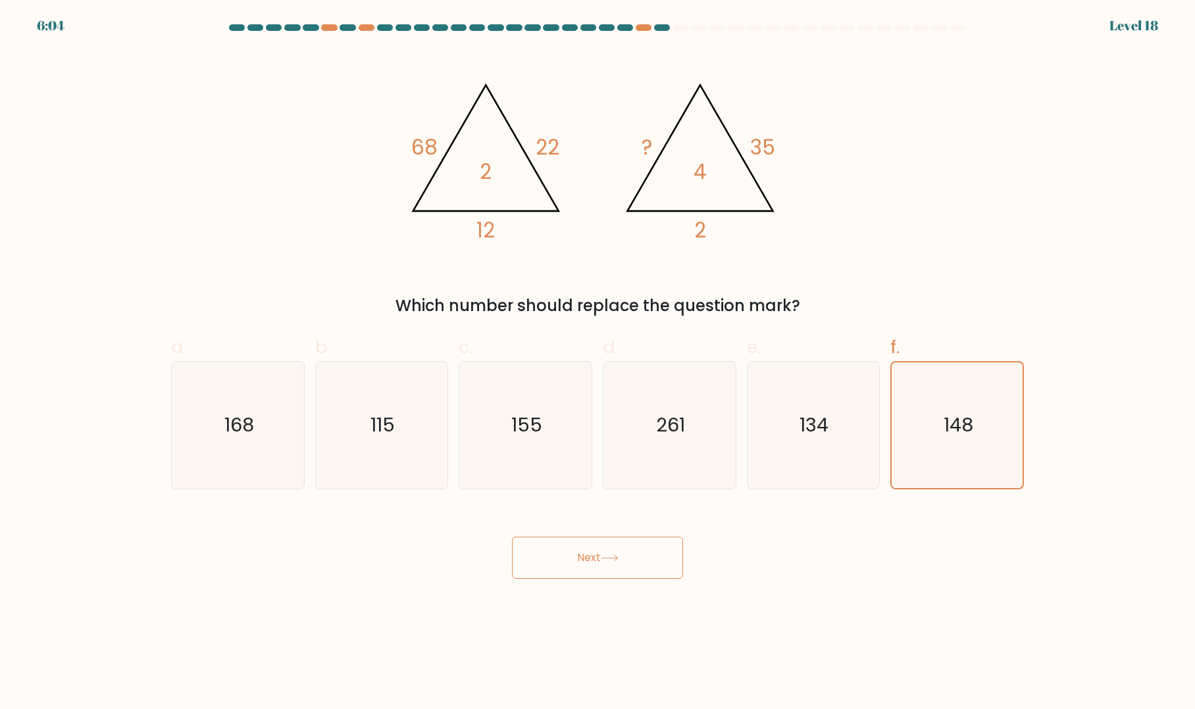
click at [642, 550] on button "Next" at bounding box center [597, 558] width 171 height 42
click at [641, 553] on button "Next" at bounding box center [597, 558] width 171 height 42
click at [642, 554] on button "Next" at bounding box center [597, 558] width 171 height 42
click at [637, 561] on button "Next" at bounding box center [597, 558] width 171 height 42
click at [630, 558] on button "Next" at bounding box center [597, 558] width 171 height 42
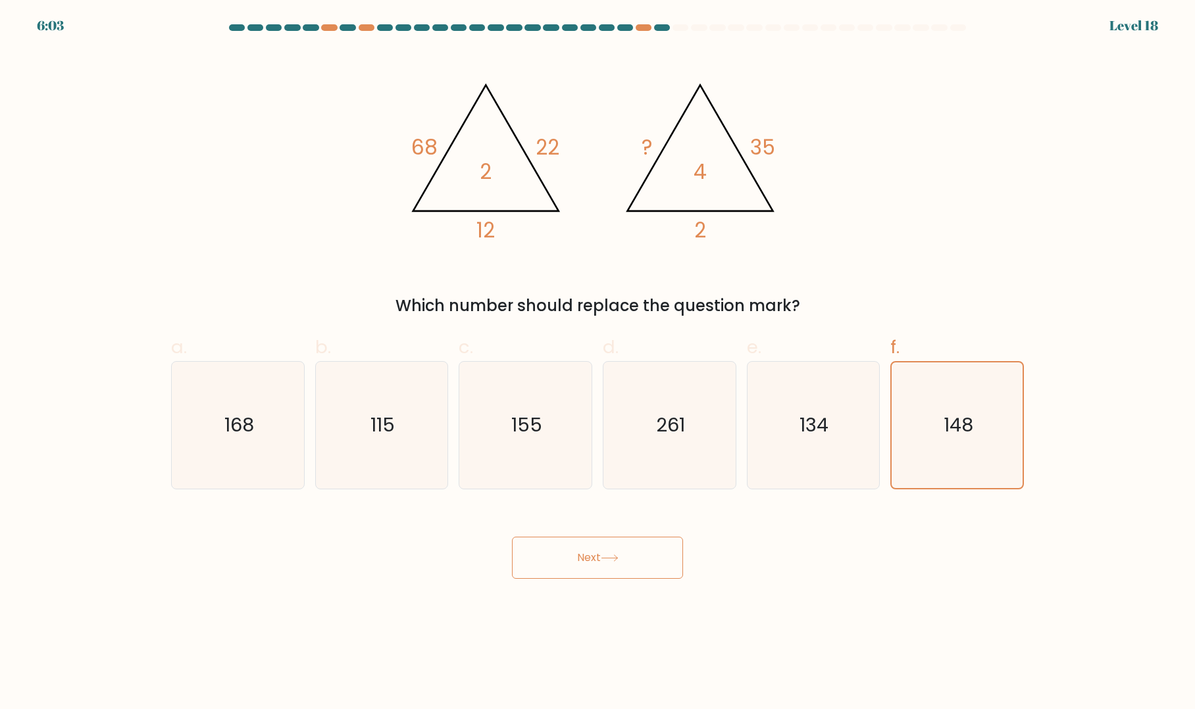
click at [628, 567] on button "Next" at bounding box center [597, 558] width 171 height 42
click at [628, 570] on button "Next" at bounding box center [597, 558] width 171 height 42
click at [636, 575] on button "Next" at bounding box center [597, 558] width 171 height 42
click at [632, 559] on button "Next" at bounding box center [597, 558] width 171 height 42
click at [835, 440] on icon "134" at bounding box center [812, 425] width 127 height 127
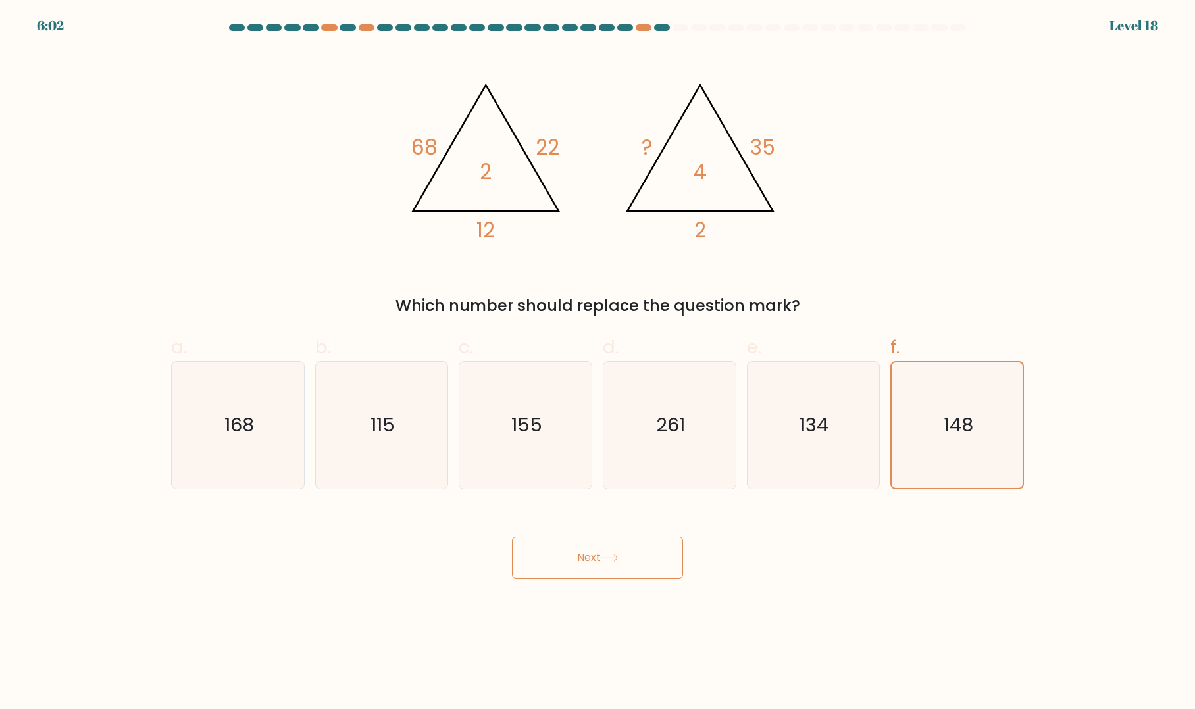
click at [598, 363] on input "e. 134" at bounding box center [597, 359] width 1 height 9
radio input "true"
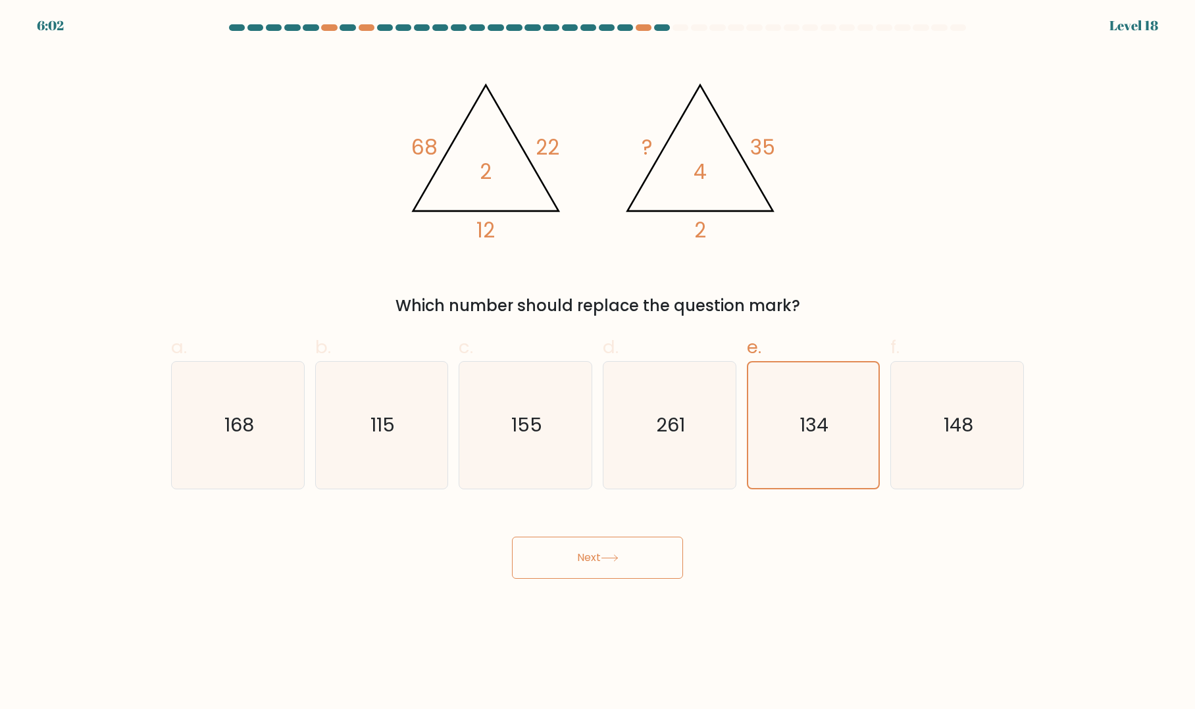
click at [961, 446] on icon "148" at bounding box center [957, 425] width 127 height 127
click at [598, 363] on input "f. 148" at bounding box center [597, 359] width 1 height 9
radio input "true"
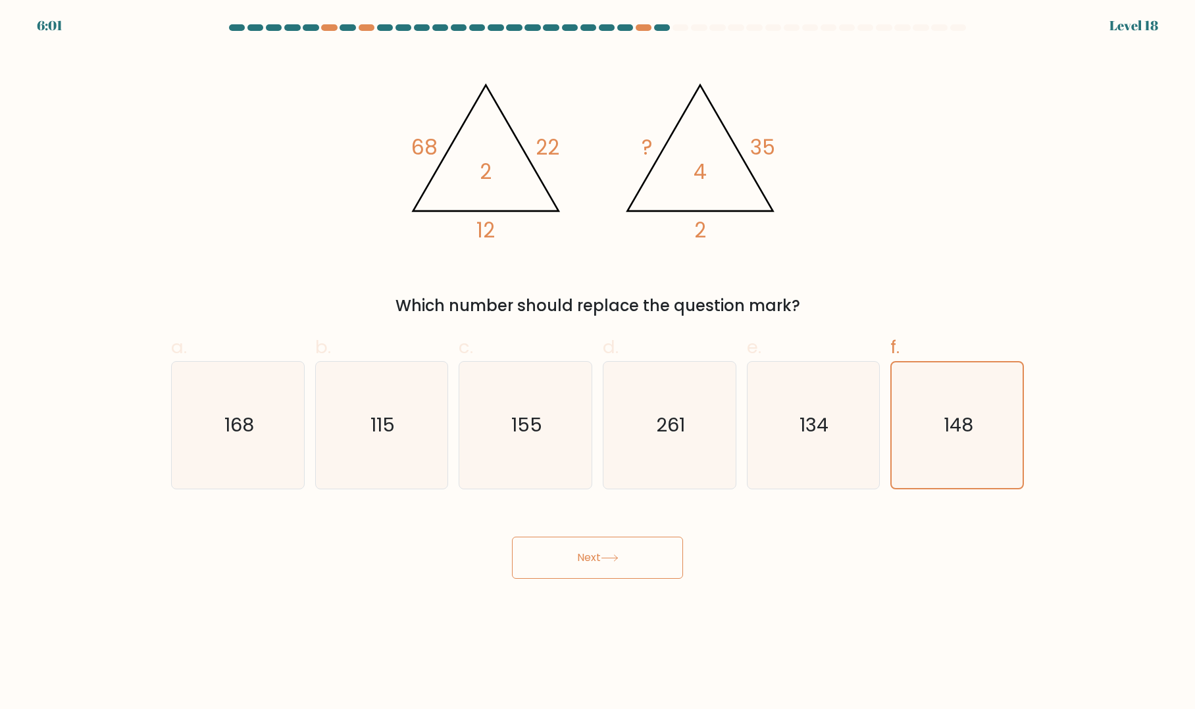
click at [603, 555] on button "Next" at bounding box center [597, 558] width 171 height 42
click at [615, 551] on button "Next" at bounding box center [597, 558] width 171 height 42
click at [555, 576] on button "Next" at bounding box center [597, 558] width 171 height 42
click at [836, 431] on icon "134" at bounding box center [812, 425] width 127 height 127
click at [598, 363] on input "e. 134" at bounding box center [597, 359] width 1 height 9
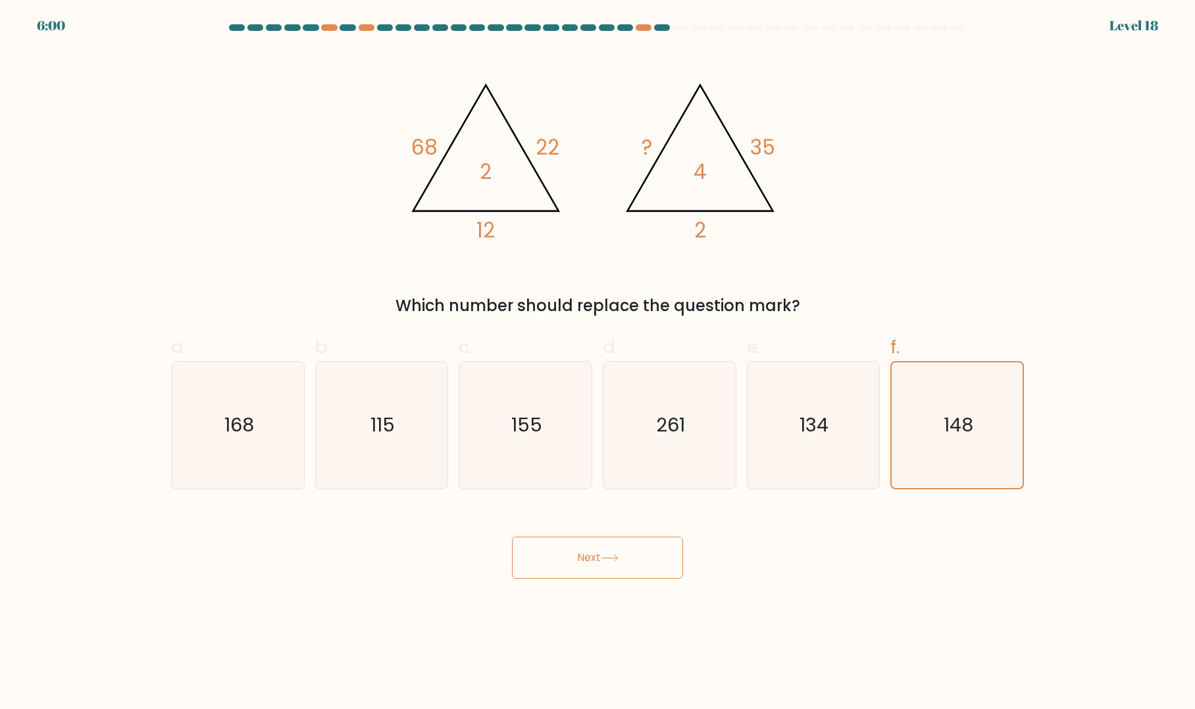
radio input "true"
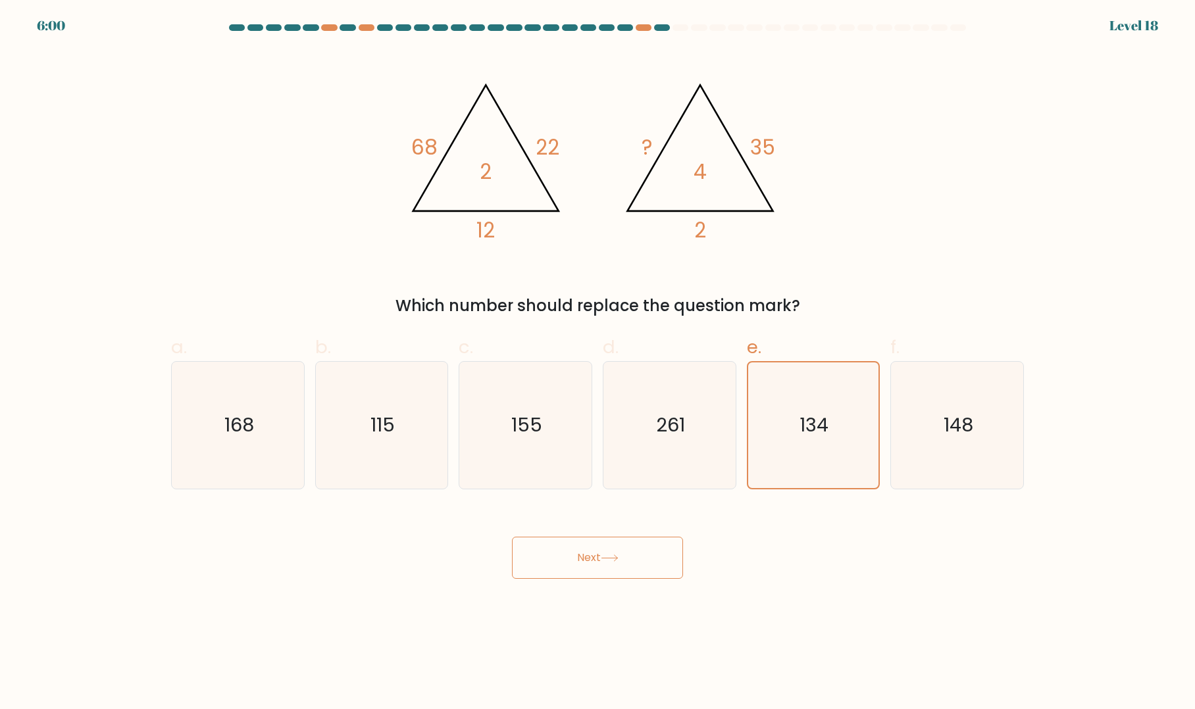
click at [624, 561] on button "Next" at bounding box center [597, 558] width 171 height 42
click at [613, 562] on button "Next" at bounding box center [597, 558] width 171 height 42
click at [595, 562] on button "Next" at bounding box center [597, 558] width 171 height 42
click at [574, 572] on button "Next" at bounding box center [597, 558] width 171 height 42
click at [566, 575] on button "Next" at bounding box center [597, 558] width 171 height 42
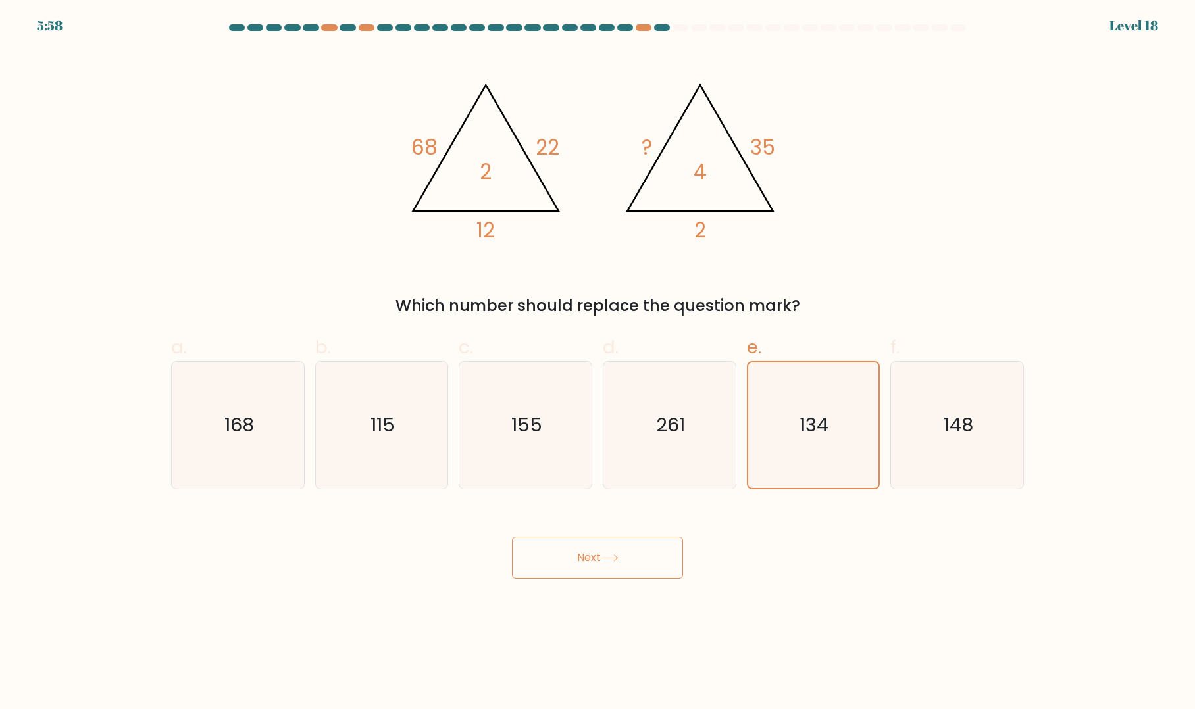
click at [984, 404] on icon "148" at bounding box center [957, 425] width 127 height 127
click at [598, 363] on input "f. 148" at bounding box center [597, 359] width 1 height 9
radio input "true"
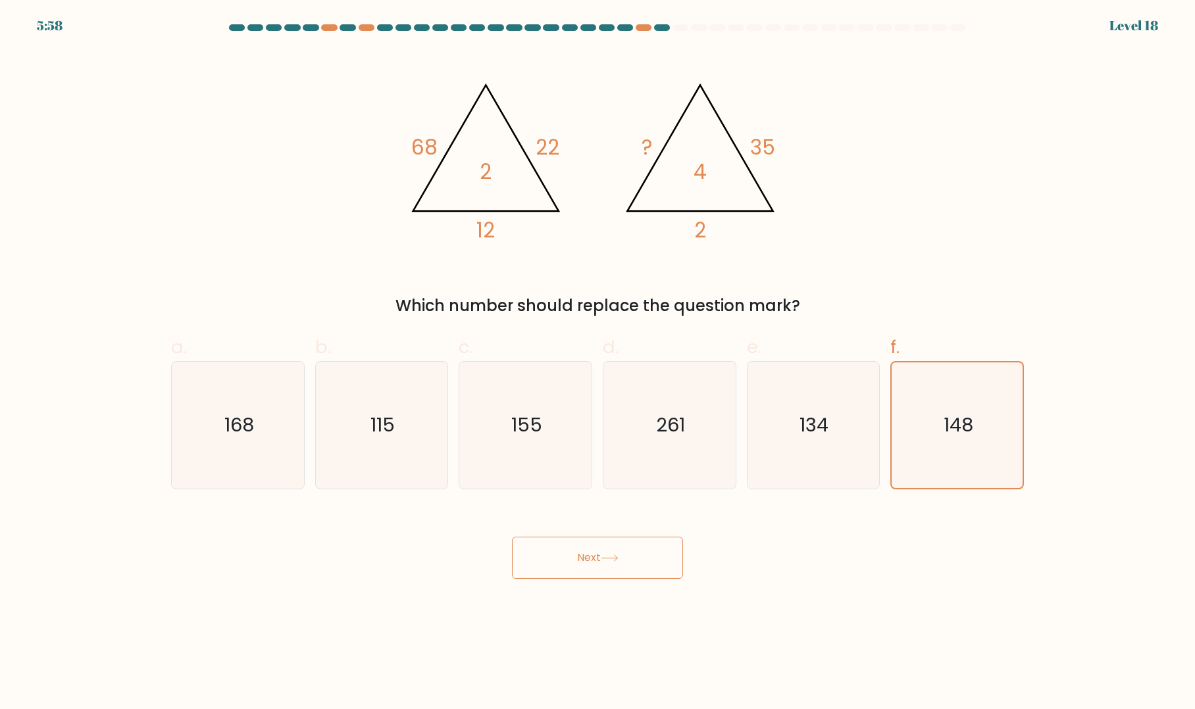
click at [616, 559] on icon at bounding box center [610, 558] width 18 height 7
click at [605, 572] on button "Next" at bounding box center [597, 558] width 171 height 42
click at [600, 574] on button "Next" at bounding box center [597, 558] width 171 height 42
click at [599, 563] on button "Next" at bounding box center [597, 558] width 171 height 42
click at [647, 559] on button "Next" at bounding box center [597, 558] width 171 height 42
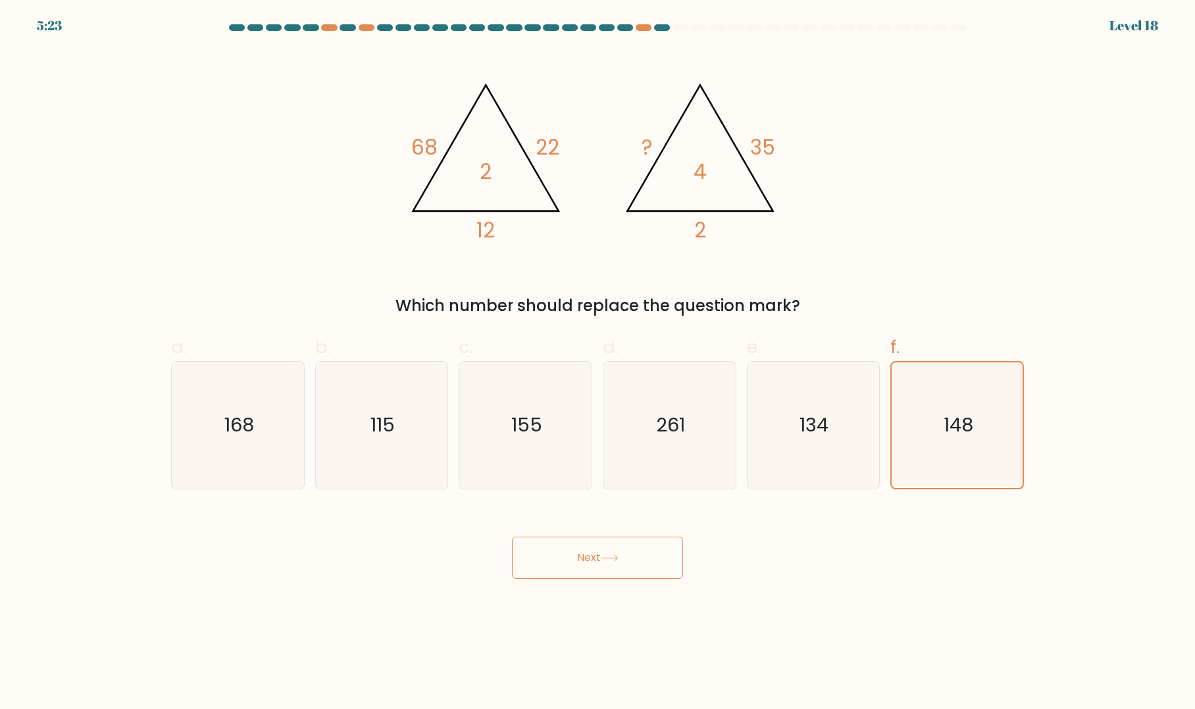
click at [582, 576] on button "Next" at bounding box center [597, 558] width 171 height 42
